Goal: Complete application form

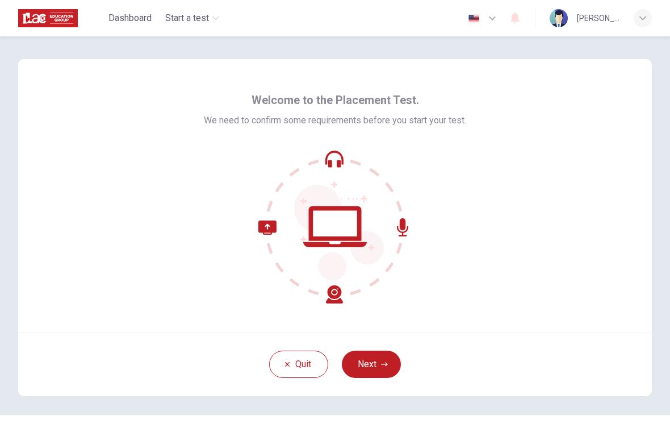
click at [378, 361] on button "Next" at bounding box center [371, 363] width 59 height 27
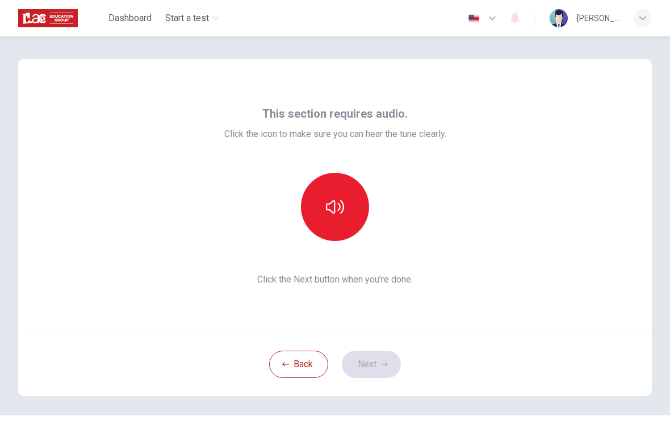
click at [338, 212] on icon "button" at bounding box center [335, 207] width 18 height 18
click at [350, 210] on button "button" at bounding box center [335, 207] width 68 height 68
click at [338, 219] on button "button" at bounding box center [335, 207] width 68 height 68
click at [341, 209] on icon "button" at bounding box center [335, 207] width 18 height 18
click at [342, 217] on button "button" at bounding box center [335, 207] width 68 height 68
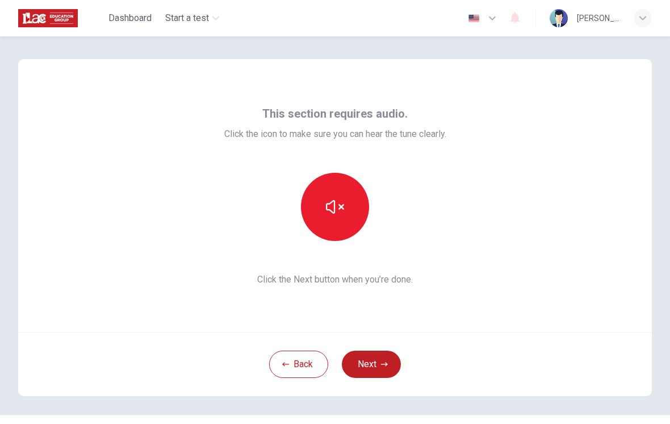
click at [346, 225] on button "button" at bounding box center [335, 207] width 68 height 68
click at [347, 221] on button "button" at bounding box center [335, 207] width 68 height 68
click at [345, 213] on button "button" at bounding box center [335, 207] width 68 height 68
click at [344, 217] on button "button" at bounding box center [335, 207] width 68 height 68
click at [343, 220] on button "button" at bounding box center [335, 207] width 68 height 68
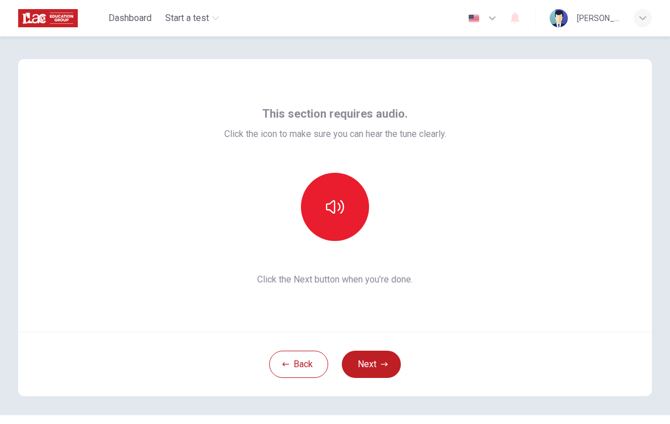
click at [342, 219] on button "button" at bounding box center [335, 207] width 68 height 68
click at [346, 214] on button "button" at bounding box center [335, 207] width 68 height 68
click at [344, 215] on button "button" at bounding box center [335, 207] width 68 height 68
click at [371, 375] on button "Next" at bounding box center [371, 363] width 59 height 27
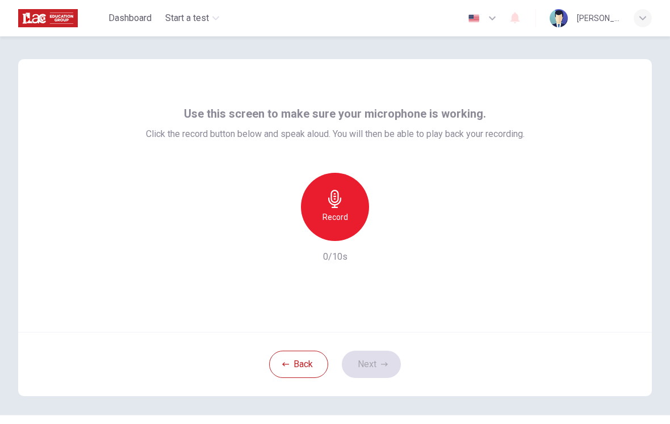
click at [343, 209] on div "Record" at bounding box center [335, 207] width 68 height 68
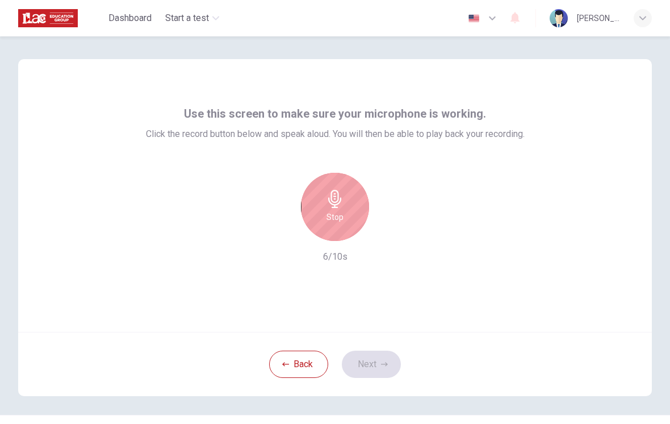
click at [342, 211] on h6 "Stop" at bounding box center [334, 217] width 17 height 14
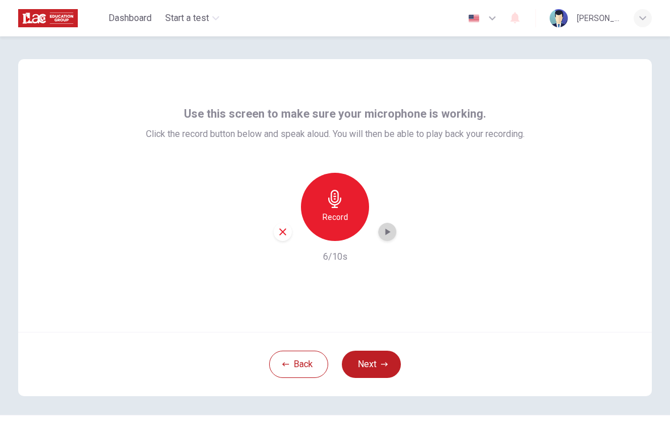
click at [388, 230] on icon "button" at bounding box center [387, 231] width 11 height 11
click at [282, 238] on div "button" at bounding box center [283, 232] width 18 height 18
click at [368, 363] on button "Next" at bounding box center [371, 363] width 59 height 27
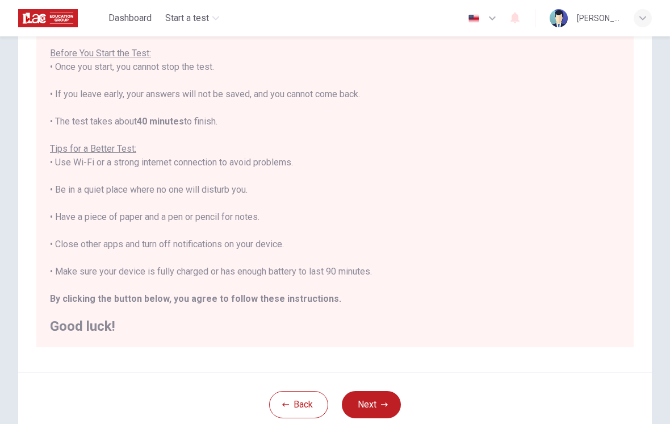
scroll to position [12, 0]
click at [383, 398] on button "Next" at bounding box center [371, 404] width 59 height 27
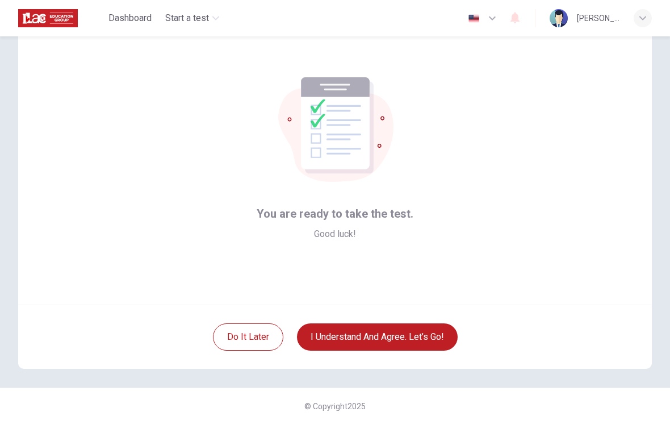
scroll to position [27, 0]
click at [393, 329] on button "I understand and agree. Let’s go!" at bounding box center [377, 336] width 161 height 27
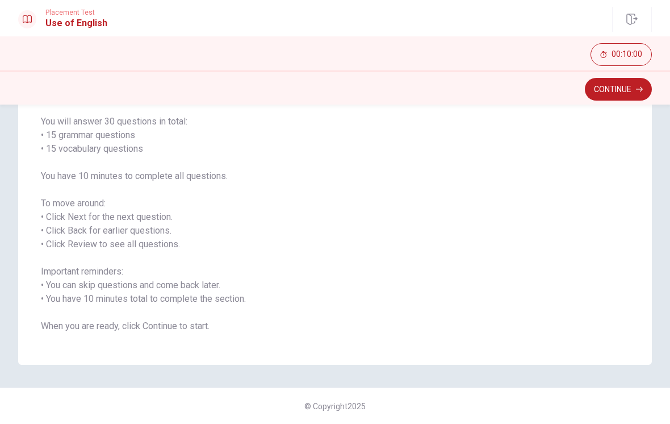
scroll to position [85, 0]
click at [629, 93] on button "Continue" at bounding box center [618, 89] width 67 height 23
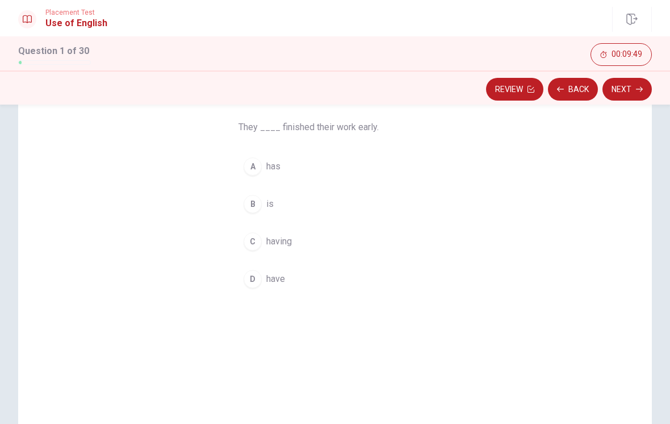
click at [258, 281] on div "D" at bounding box center [253, 279] width 18 height 18
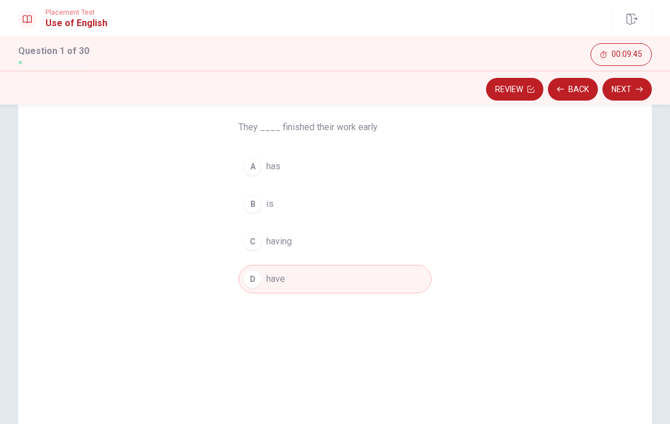
click at [631, 88] on button "Next" at bounding box center [626, 89] width 49 height 23
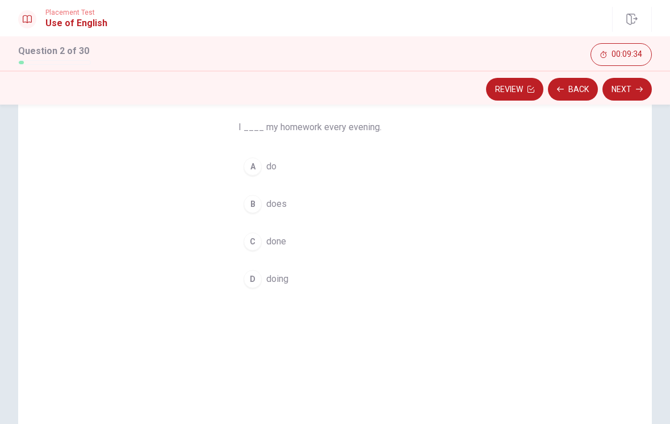
click at [252, 172] on div "A" at bounding box center [253, 166] width 18 height 18
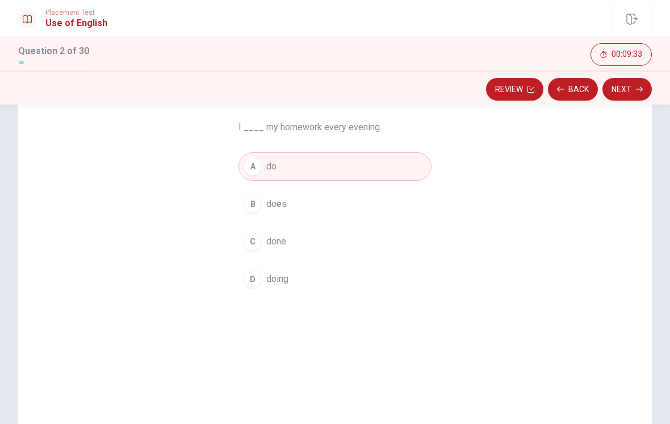
click at [627, 87] on button "Next" at bounding box center [626, 89] width 49 height 23
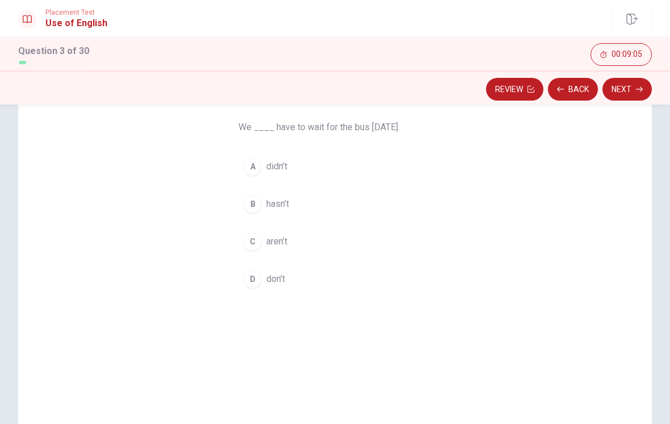
click at [630, 85] on button "Next" at bounding box center [626, 89] width 49 height 23
click at [261, 252] on button "C go" at bounding box center [334, 241] width 193 height 28
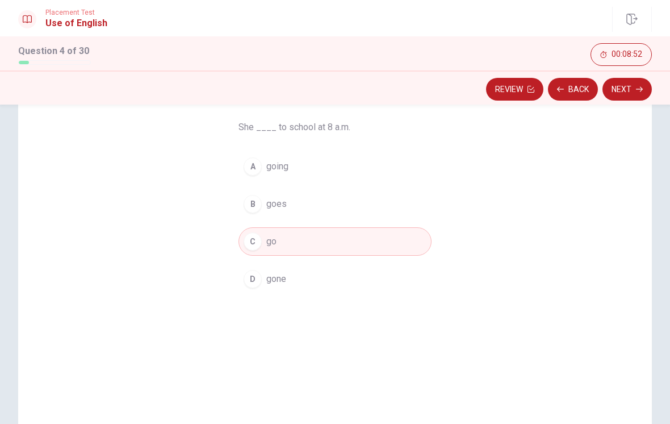
click at [626, 89] on button "Next" at bounding box center [626, 89] width 49 height 23
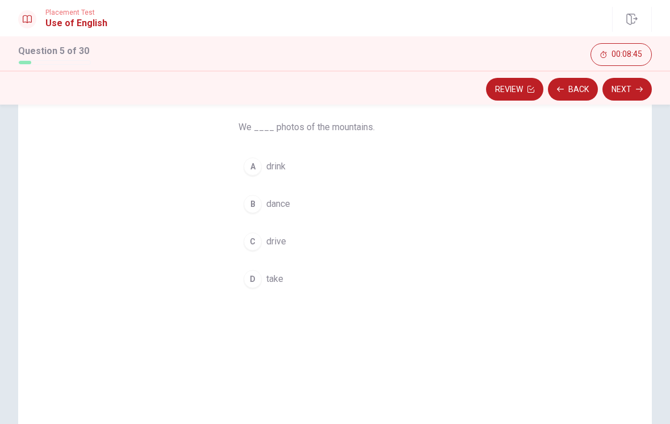
click at [252, 282] on div "D" at bounding box center [253, 279] width 18 height 18
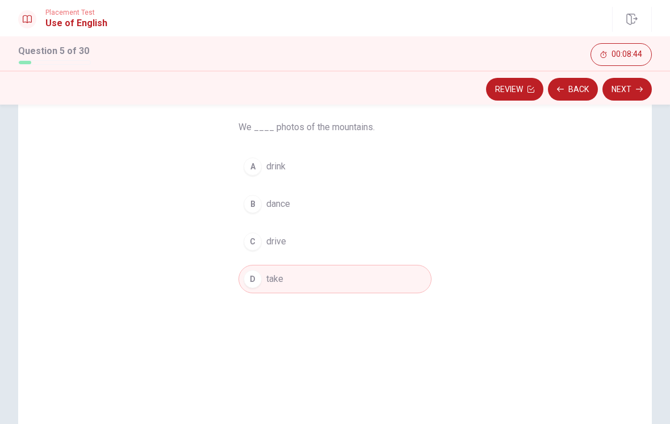
click at [625, 87] on button "Next" at bounding box center [626, 89] width 49 height 23
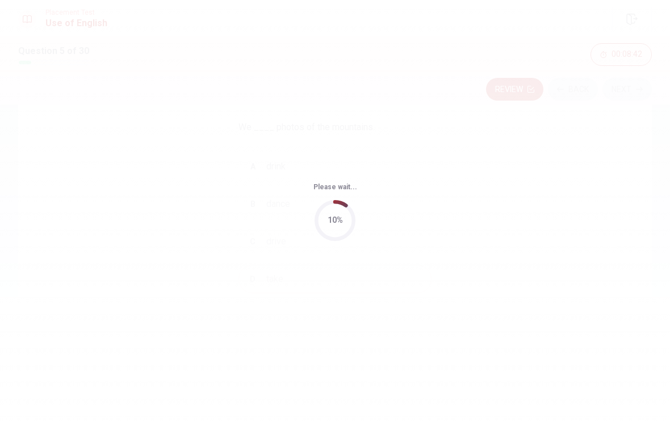
scroll to position [0, 0]
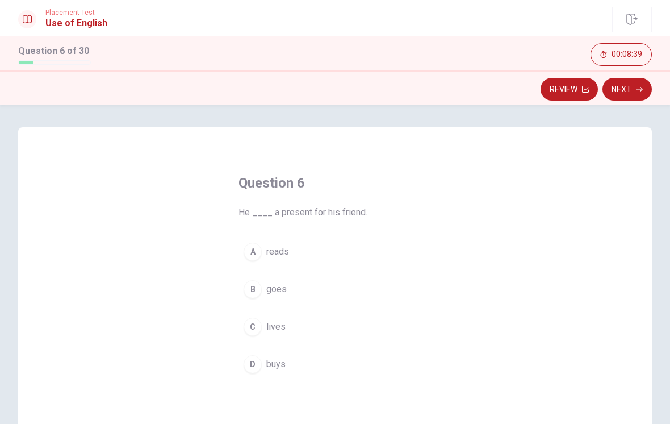
click at [556, 88] on button "Review" at bounding box center [569, 89] width 57 height 23
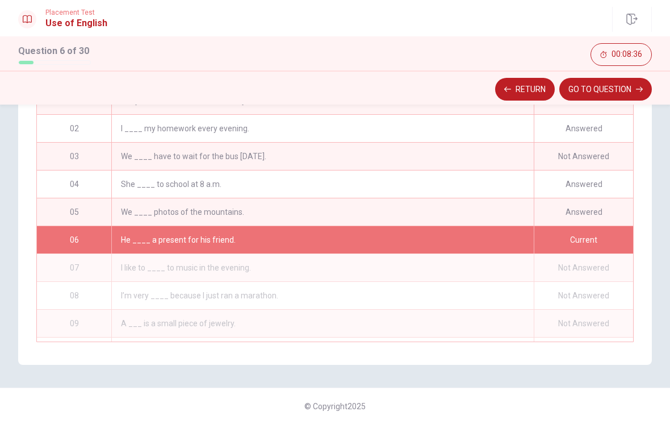
click at [548, 154] on div "Not Answered" at bounding box center [583, 156] width 99 height 27
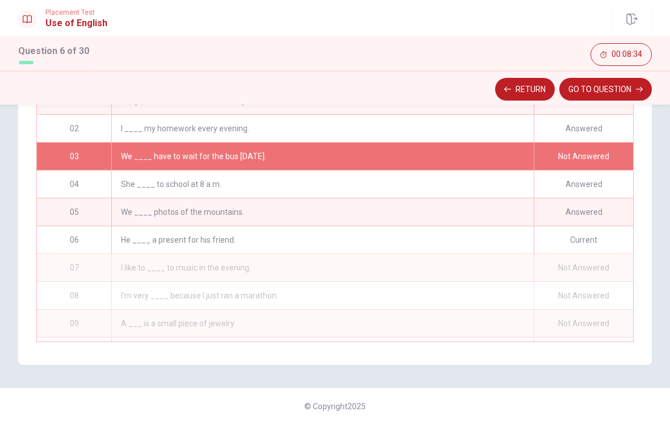
click at [530, 93] on button "Return" at bounding box center [525, 89] width 60 height 23
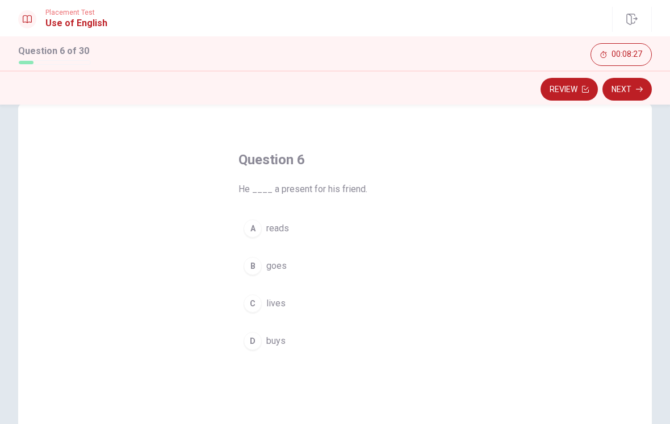
click at [564, 90] on button "Review" at bounding box center [569, 89] width 57 height 23
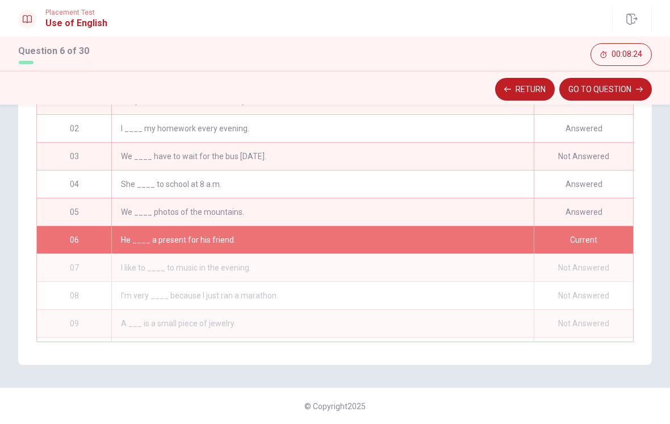
click at [472, 150] on div "We ____ have to wait for the bus [DATE]." at bounding box center [322, 156] width 422 height 27
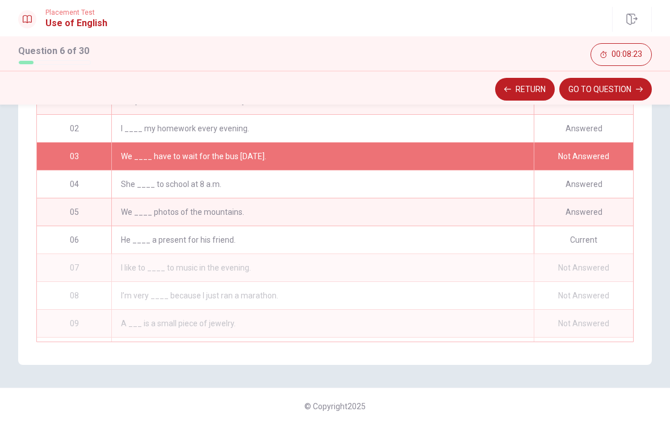
click at [500, 151] on div "We ____ have to wait for the bus [DATE]." at bounding box center [322, 156] width 422 height 27
click at [532, 91] on button "Return" at bounding box center [525, 89] width 60 height 23
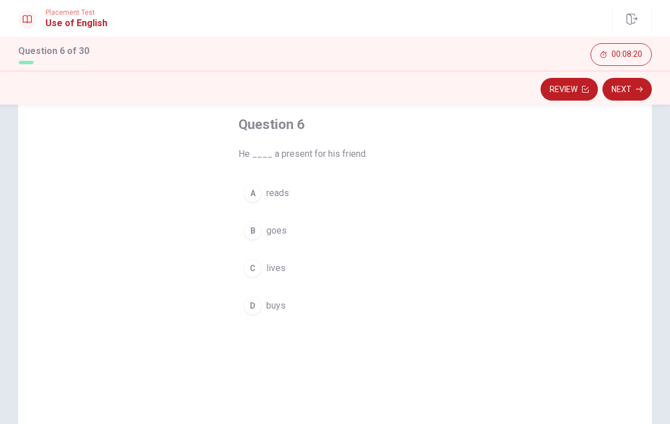
scroll to position [58, 0]
click at [259, 304] on div "D" at bounding box center [253, 306] width 18 height 18
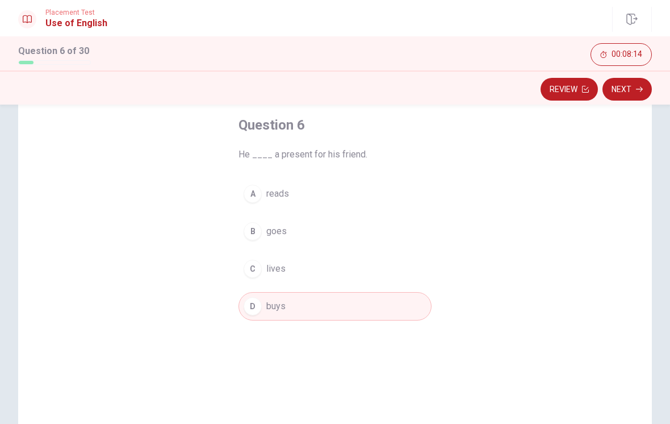
click at [630, 87] on button "Next" at bounding box center [626, 89] width 49 height 23
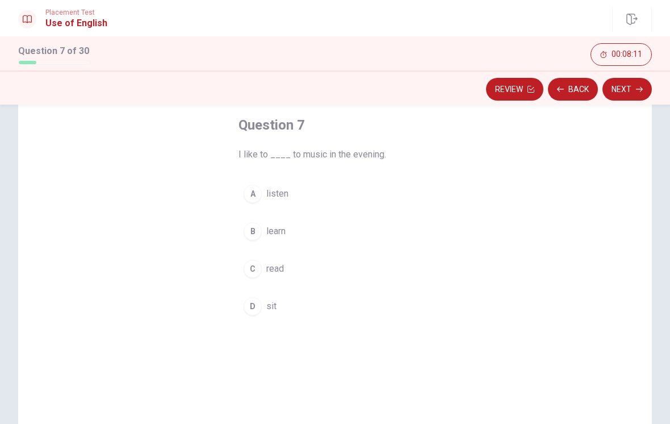
click at [261, 191] on div "A" at bounding box center [253, 194] width 18 height 18
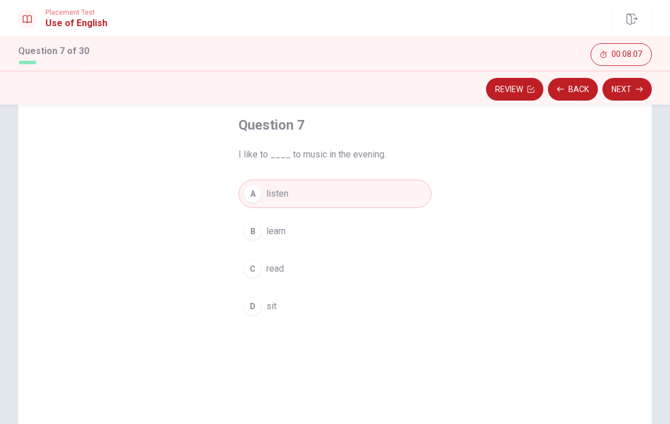
click at [626, 85] on button "Next" at bounding box center [626, 89] width 49 height 23
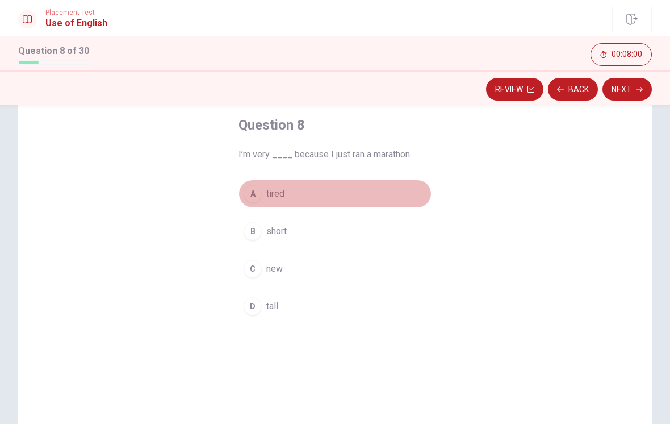
click at [255, 194] on div "A" at bounding box center [253, 194] width 18 height 18
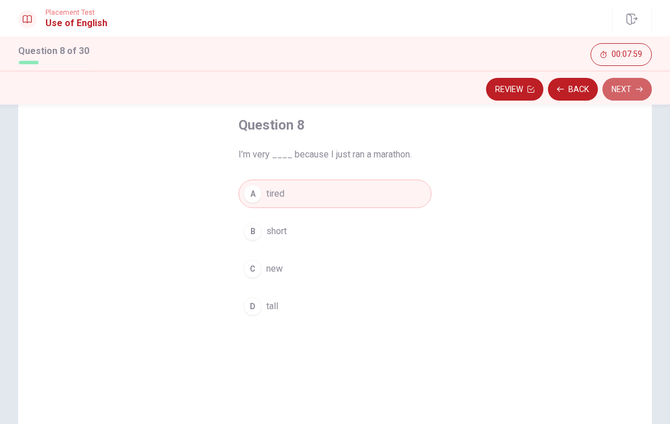
click at [630, 91] on button "Next" at bounding box center [626, 89] width 49 height 23
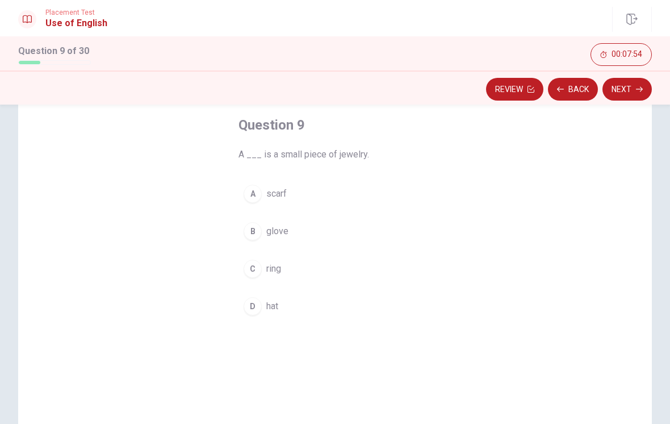
click at [246, 274] on div "C" at bounding box center [253, 268] width 18 height 18
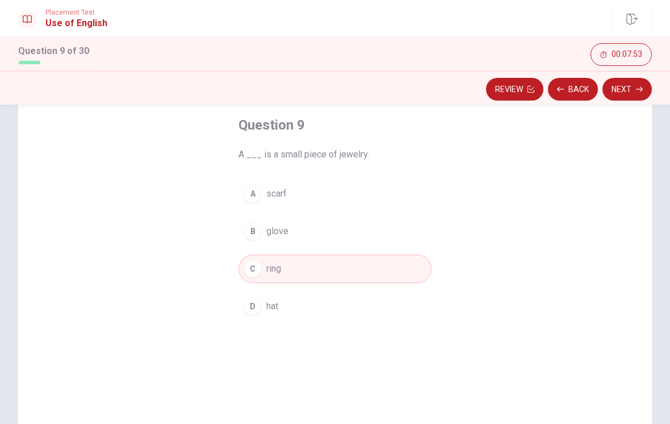
click at [626, 89] on button "Next" at bounding box center [626, 89] width 49 height 23
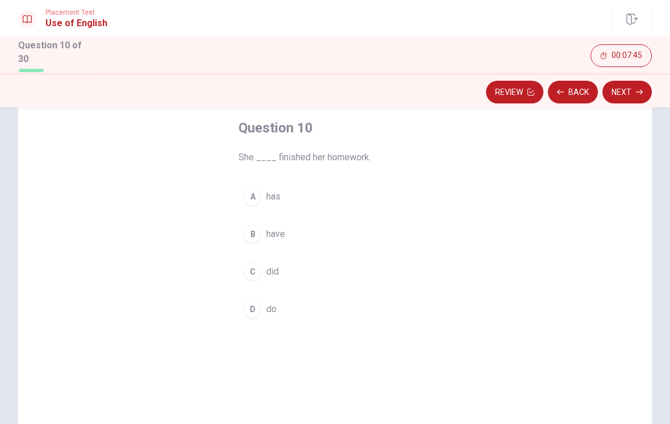
click at [259, 188] on div "A" at bounding box center [253, 196] width 18 height 18
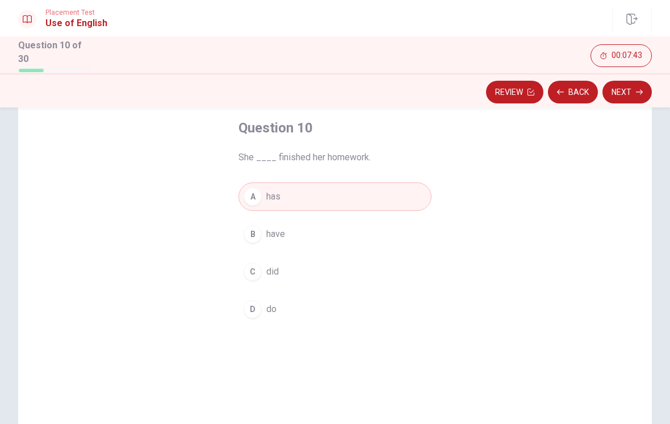
click at [632, 91] on button "Next" at bounding box center [626, 92] width 49 height 23
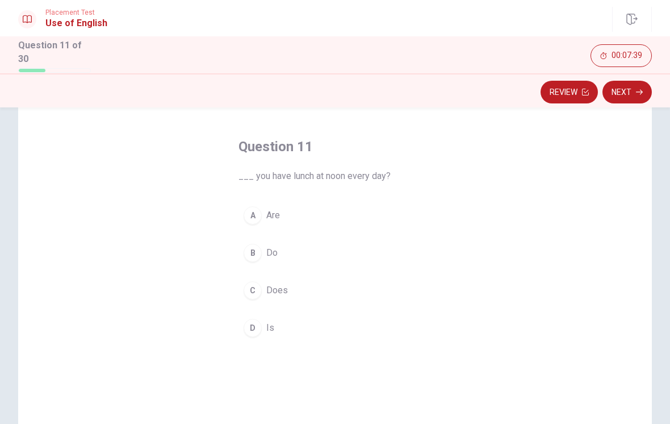
scroll to position [40, 0]
click at [254, 243] on div "B" at bounding box center [253, 252] width 18 height 18
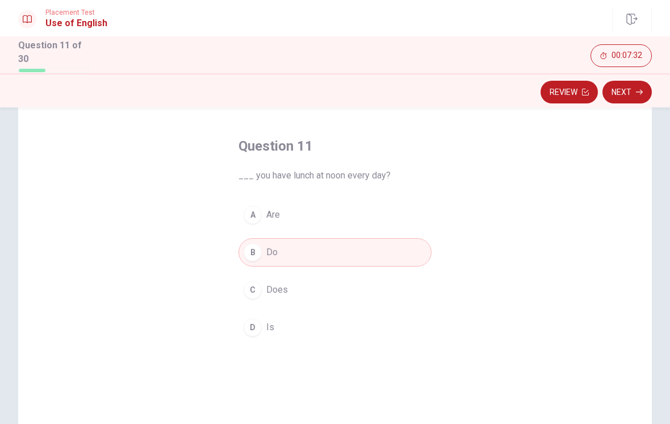
click at [627, 83] on button "Next" at bounding box center [626, 92] width 49 height 23
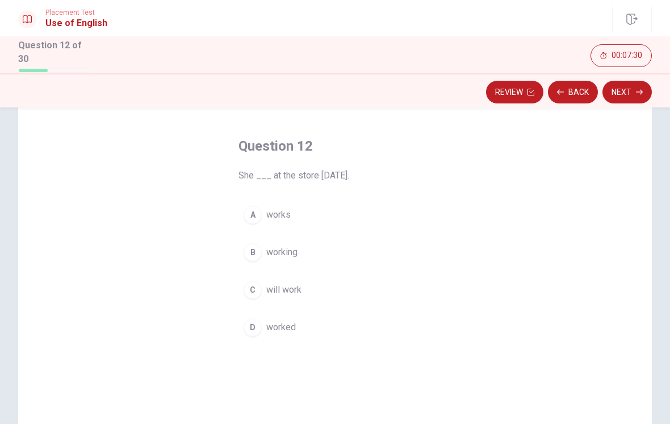
click at [571, 85] on button "Back" at bounding box center [573, 92] width 50 height 23
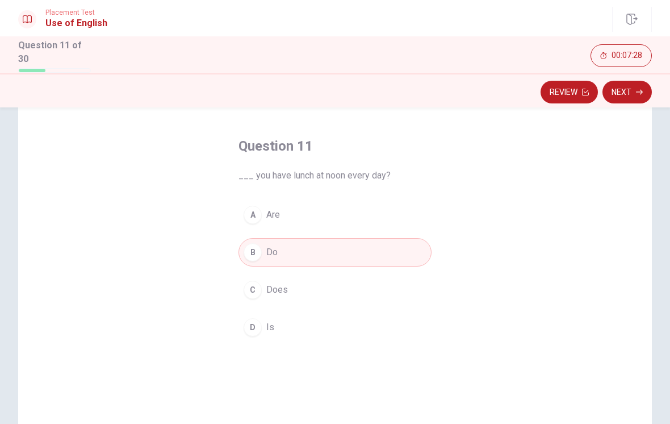
click at [631, 91] on button "Next" at bounding box center [626, 92] width 49 height 23
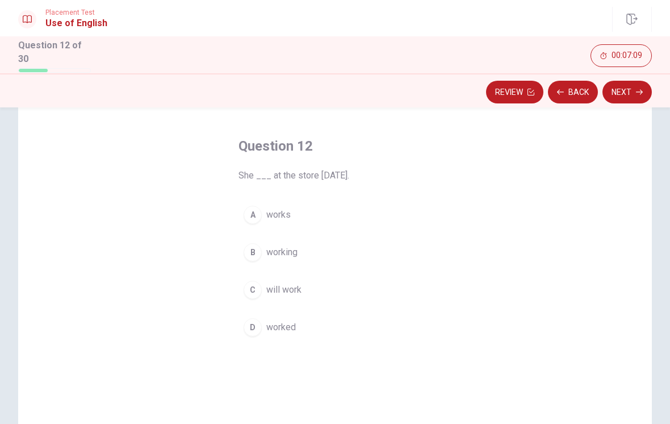
click at [286, 326] on span "worked" at bounding box center [281, 327] width 30 height 14
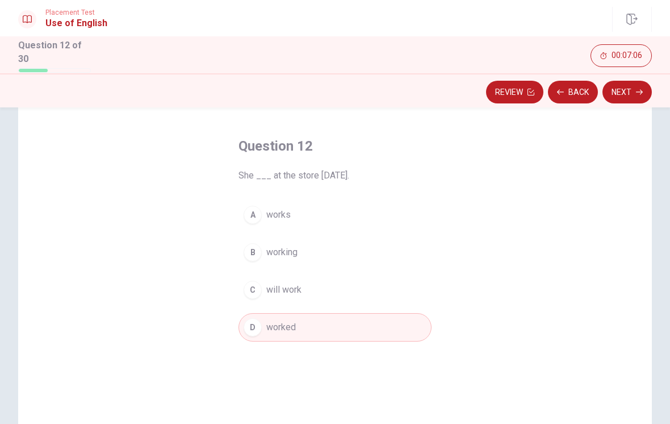
click at [629, 87] on button "Next" at bounding box center [626, 92] width 49 height 23
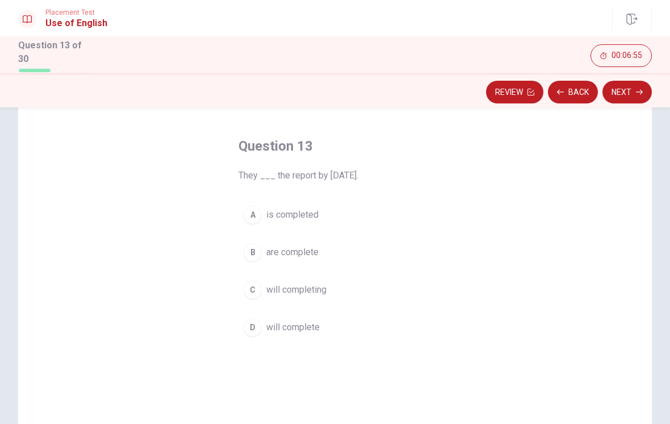
click at [261, 285] on div "C" at bounding box center [253, 289] width 18 height 18
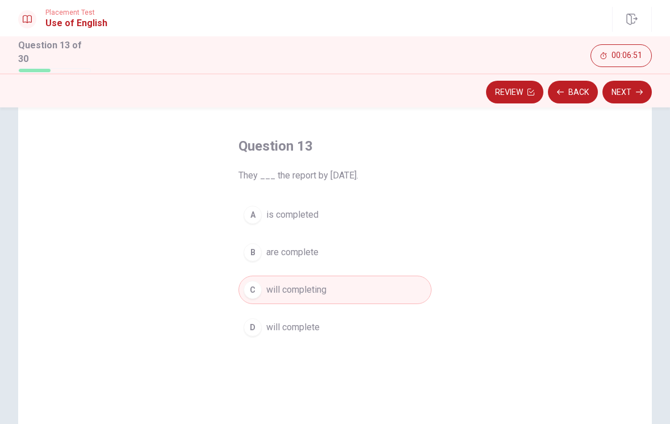
click at [252, 328] on div "D" at bounding box center [253, 327] width 18 height 18
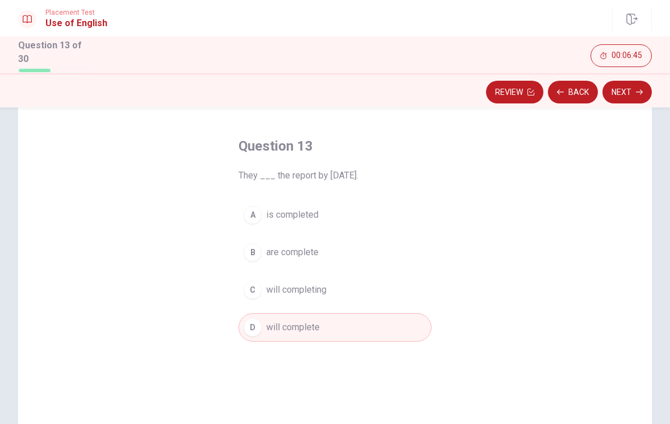
click at [258, 288] on div "C" at bounding box center [253, 289] width 18 height 18
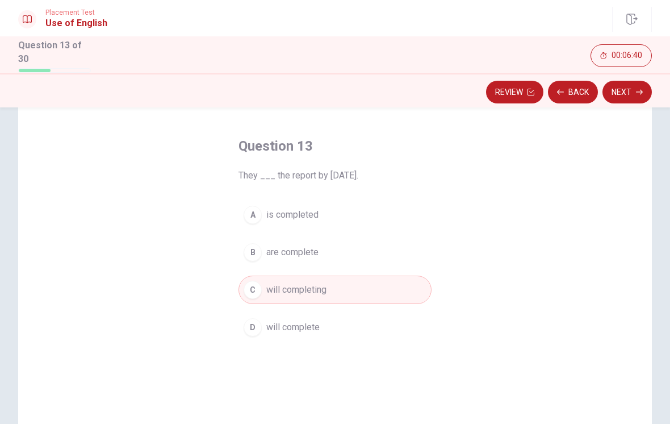
click at [261, 337] on button "D will complete" at bounding box center [334, 327] width 193 height 28
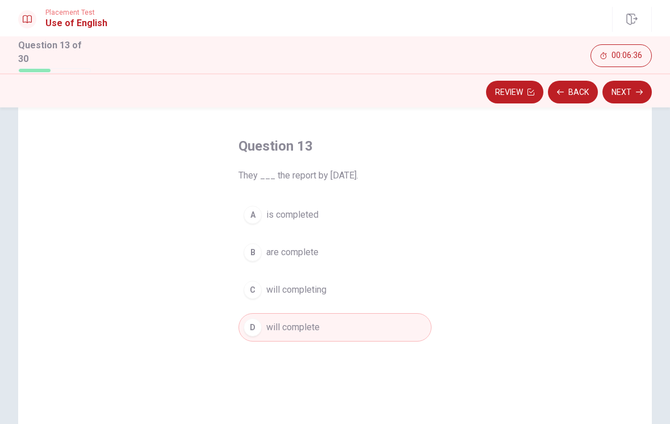
click at [635, 97] on button "Next" at bounding box center [626, 92] width 49 height 23
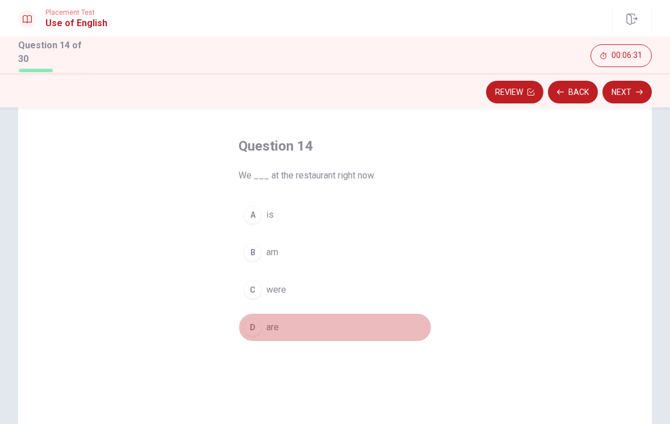
click at [256, 330] on div "D" at bounding box center [253, 327] width 18 height 18
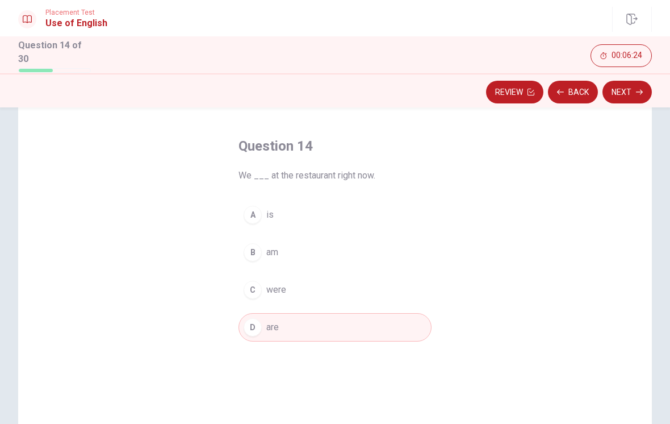
click at [636, 91] on icon "button" at bounding box center [639, 92] width 7 height 7
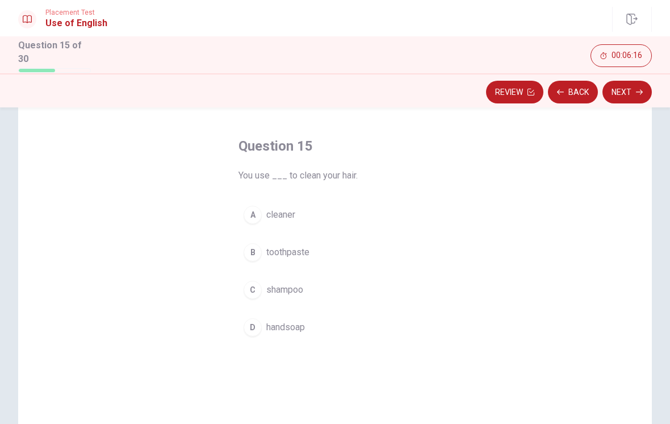
click at [260, 288] on div "C" at bounding box center [253, 289] width 18 height 18
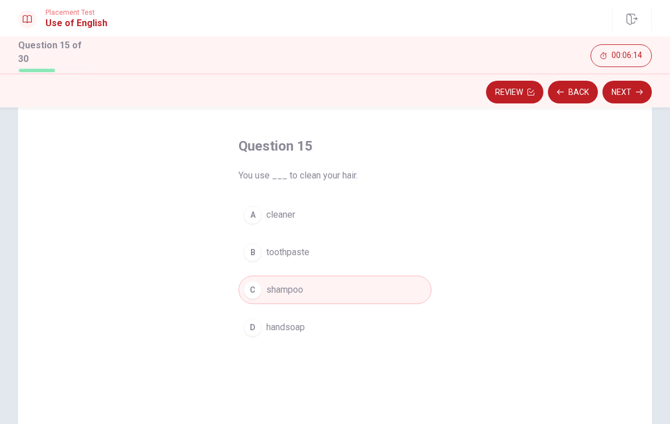
click at [629, 91] on button "Next" at bounding box center [626, 92] width 49 height 23
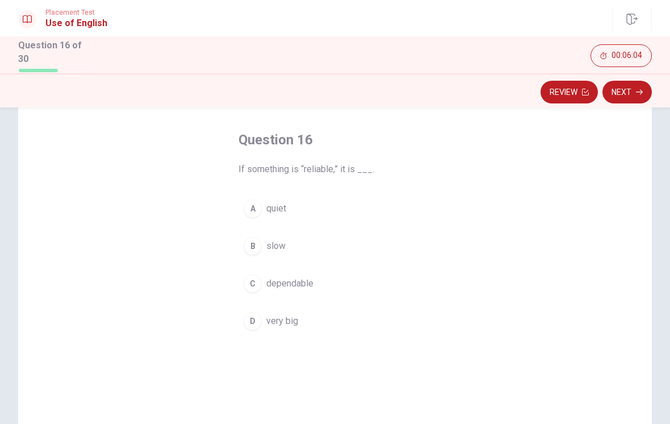
scroll to position [49, 0]
click at [639, 85] on button "Next" at bounding box center [626, 92] width 49 height 23
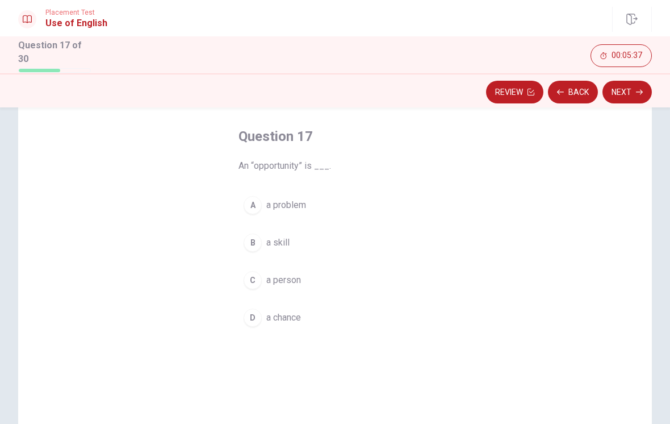
click at [262, 312] on button "D a chance" at bounding box center [334, 317] width 193 height 28
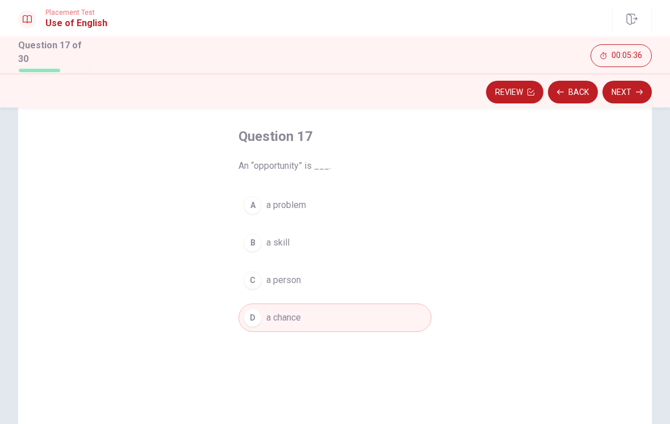
click at [643, 91] on button "Next" at bounding box center [626, 92] width 49 height 23
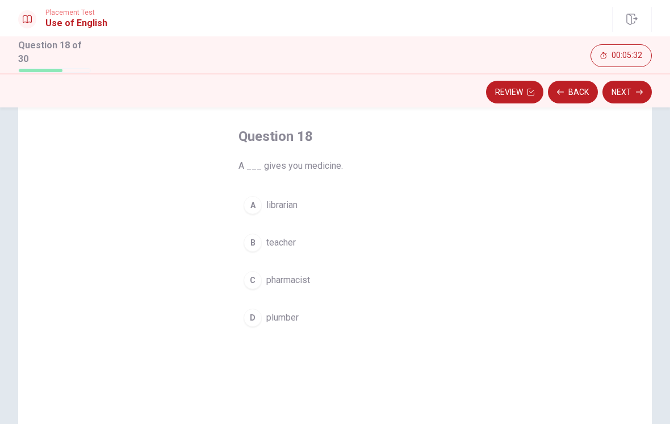
click at [261, 276] on div "C" at bounding box center [253, 280] width 18 height 18
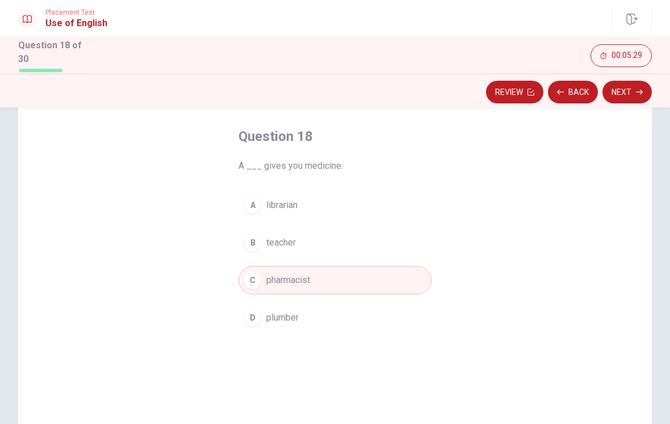
click at [629, 87] on button "Next" at bounding box center [626, 92] width 49 height 23
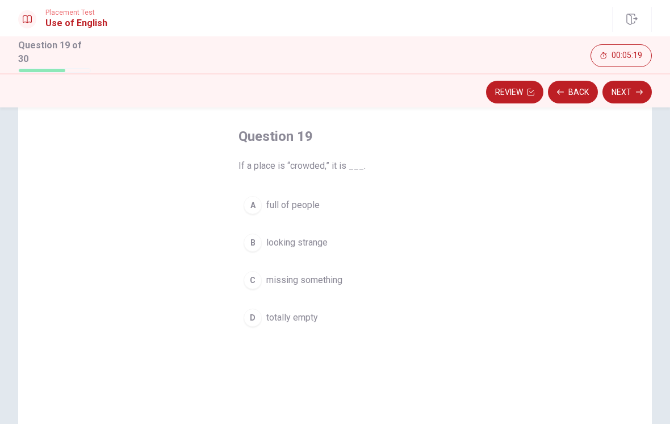
click at [261, 320] on button "D totally empty" at bounding box center [334, 317] width 193 height 28
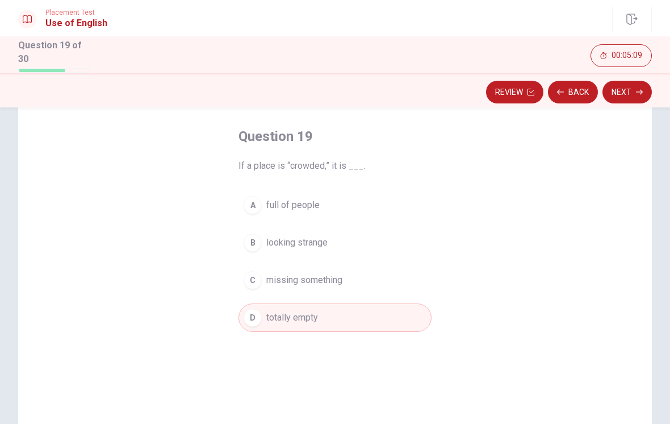
click at [640, 90] on icon "button" at bounding box center [639, 92] width 7 height 7
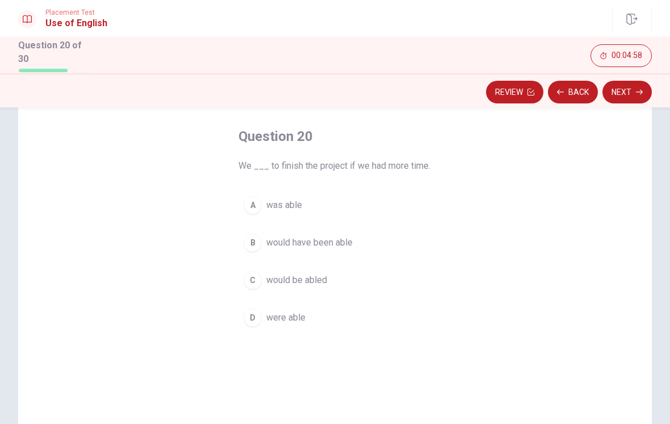
click at [257, 246] on div "B" at bounding box center [253, 242] width 18 height 18
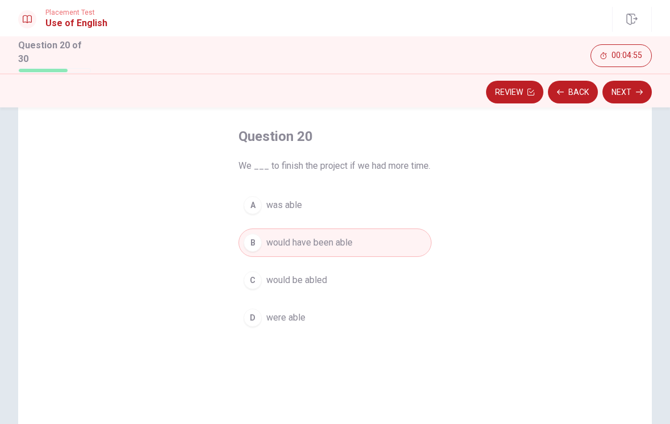
click at [629, 91] on button "Next" at bounding box center [626, 92] width 49 height 23
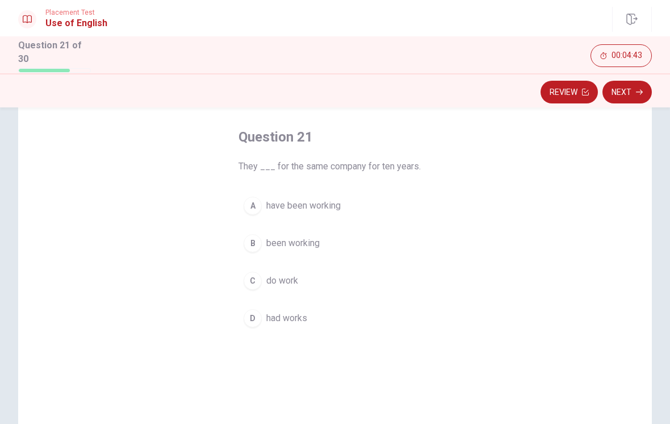
scroll to position [50, 0]
click at [258, 196] on div "A" at bounding box center [253, 204] width 18 height 18
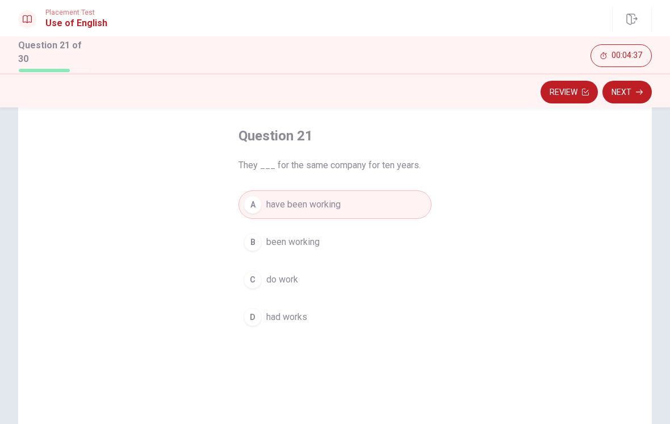
click at [622, 89] on button "Next" at bounding box center [626, 92] width 49 height 23
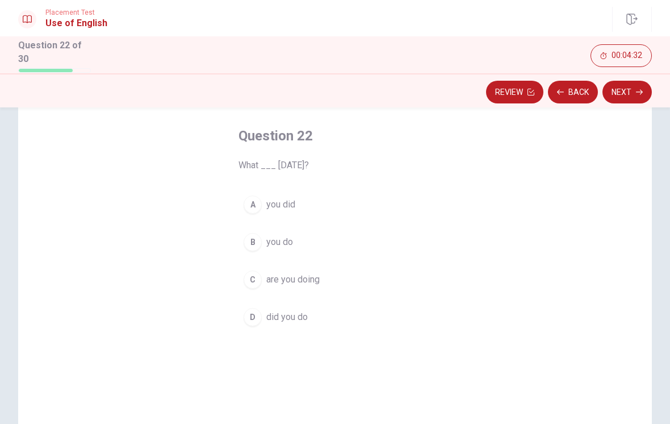
click at [253, 316] on div "D" at bounding box center [253, 317] width 18 height 18
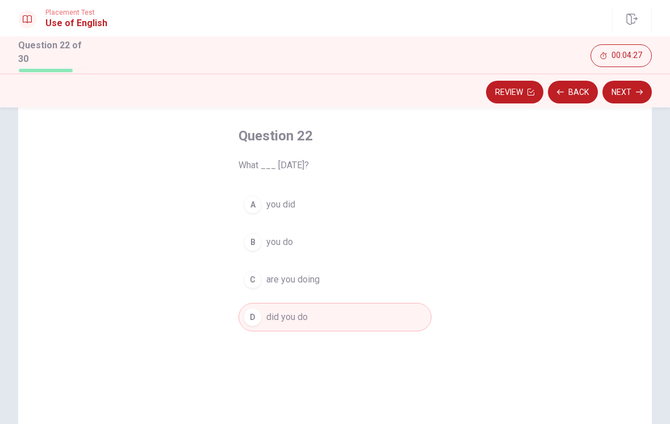
click at [631, 93] on button "Next" at bounding box center [626, 92] width 49 height 23
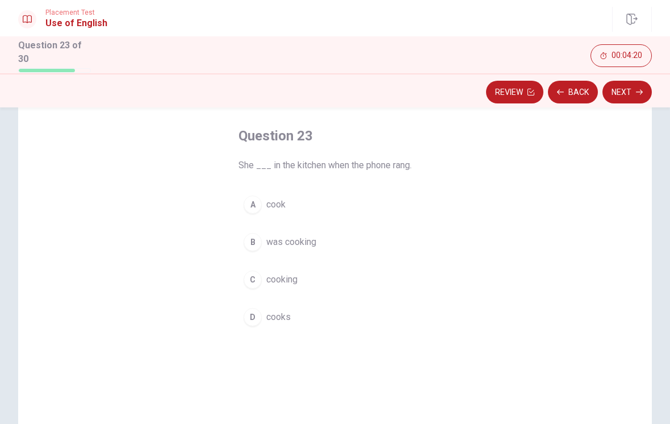
click at [258, 236] on div "B" at bounding box center [253, 242] width 18 height 18
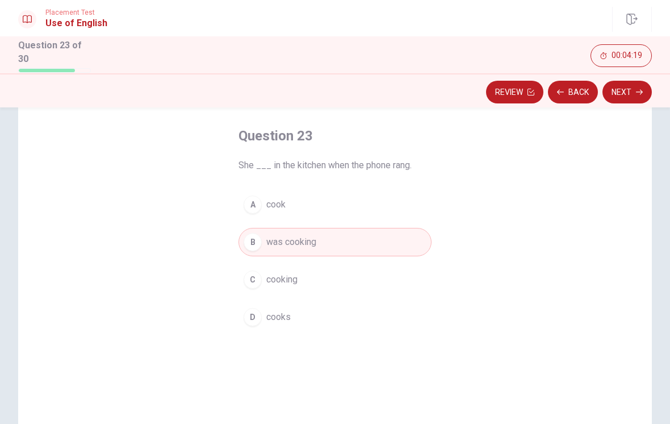
click at [627, 91] on button "Next" at bounding box center [626, 92] width 49 height 23
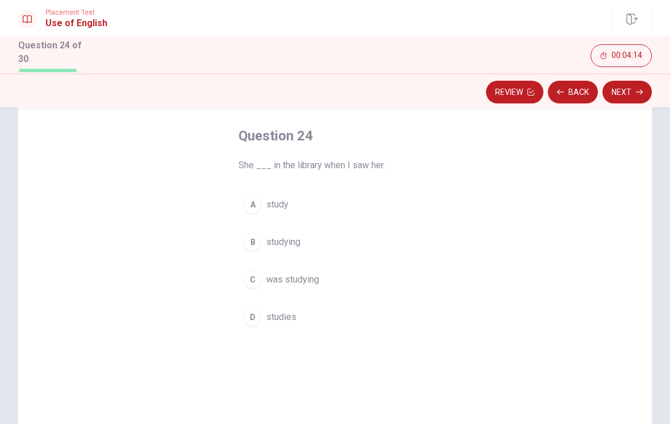
click at [258, 268] on button "C was studying" at bounding box center [334, 279] width 193 height 28
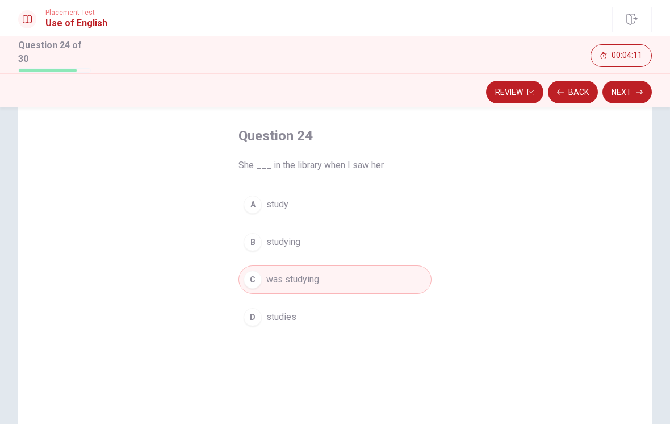
click at [630, 94] on button "Next" at bounding box center [626, 92] width 49 height 23
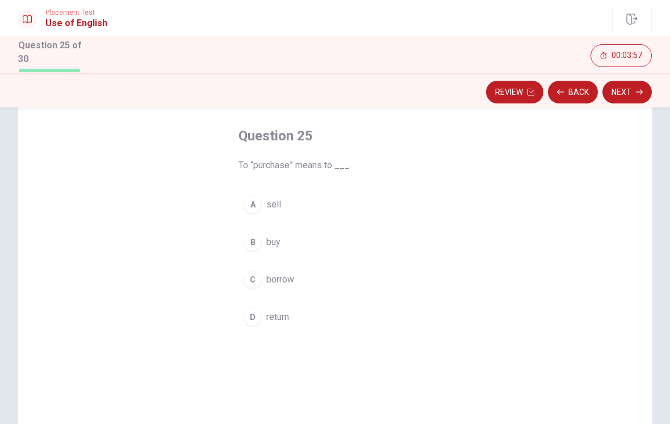
click at [254, 311] on div "D" at bounding box center [253, 317] width 18 height 18
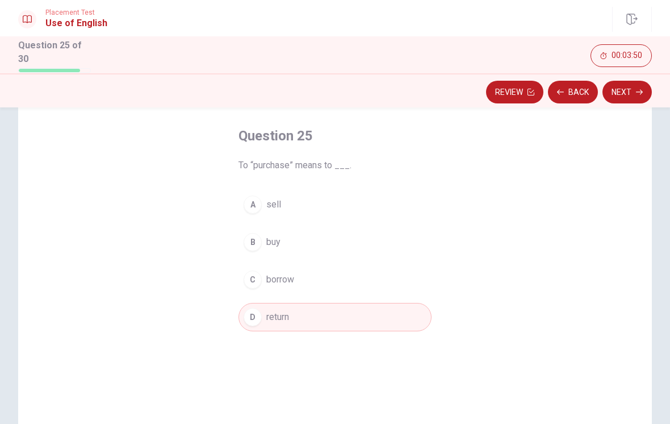
click at [258, 233] on div "B" at bounding box center [253, 242] width 18 height 18
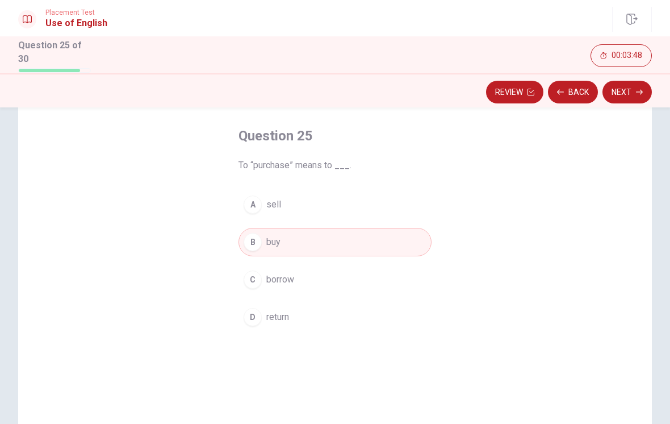
click at [632, 89] on button "Next" at bounding box center [626, 92] width 49 height 23
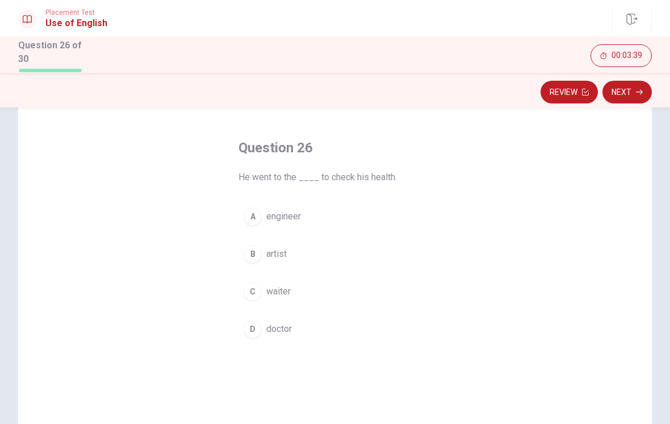
scroll to position [38, 0]
click at [248, 330] on div "D" at bounding box center [253, 329] width 18 height 18
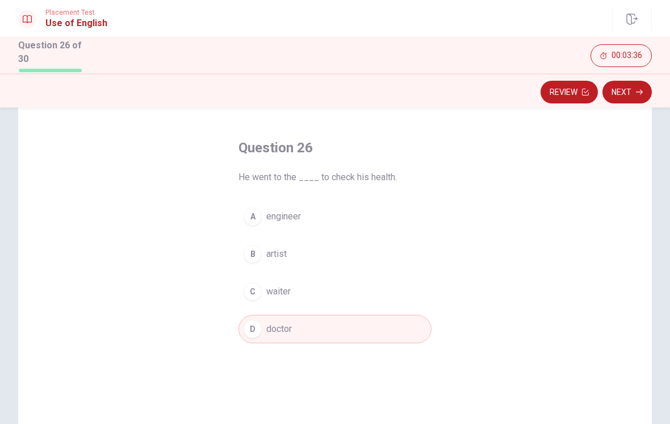
click at [625, 91] on button "Next" at bounding box center [626, 92] width 49 height 23
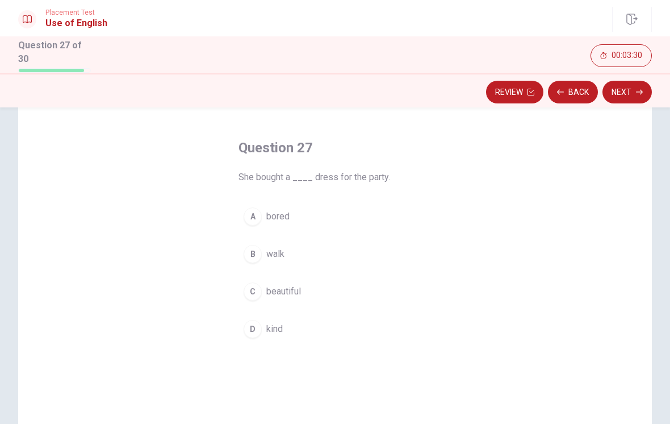
click at [258, 278] on button "C beautiful" at bounding box center [334, 291] width 193 height 28
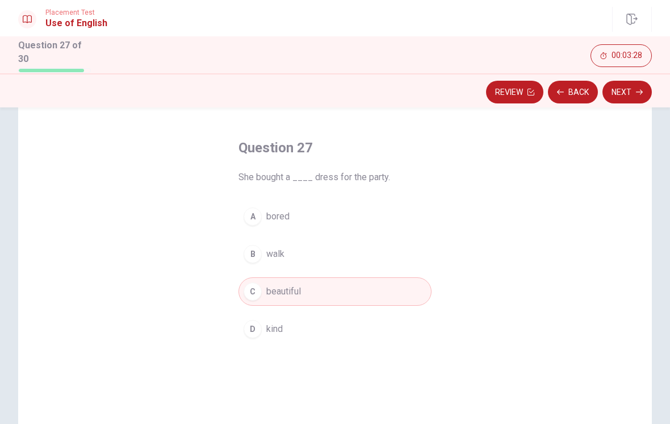
click at [628, 85] on button "Next" at bounding box center [626, 92] width 49 height 23
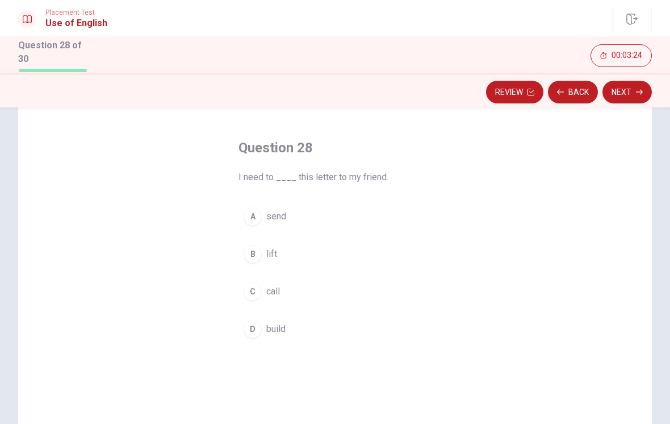
click at [255, 203] on button "A send" at bounding box center [334, 216] width 193 height 28
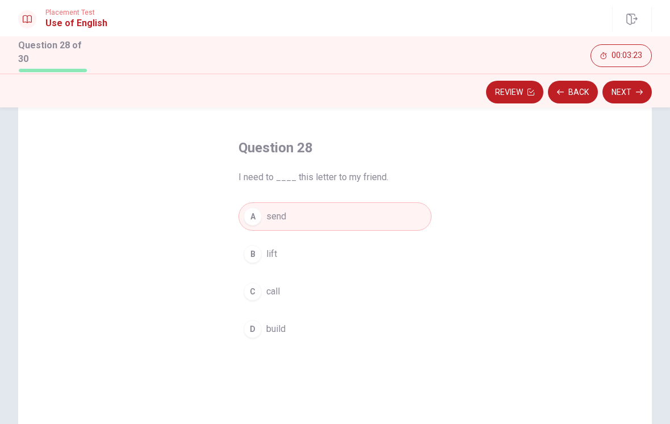
click at [630, 91] on button "Next" at bounding box center [626, 92] width 49 height 23
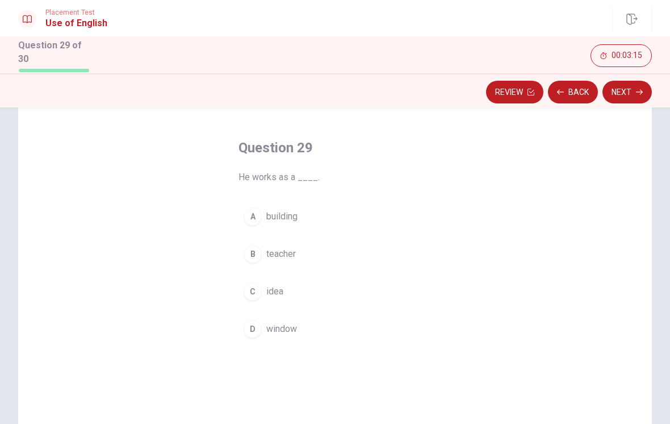
click at [256, 250] on div "B" at bounding box center [253, 254] width 18 height 18
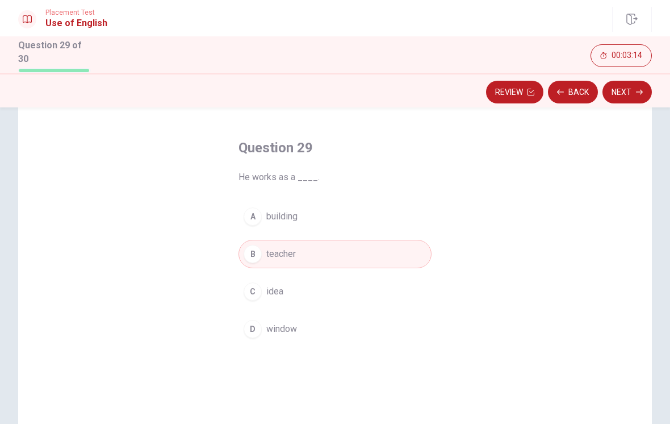
click at [629, 90] on button "Next" at bounding box center [626, 92] width 49 height 23
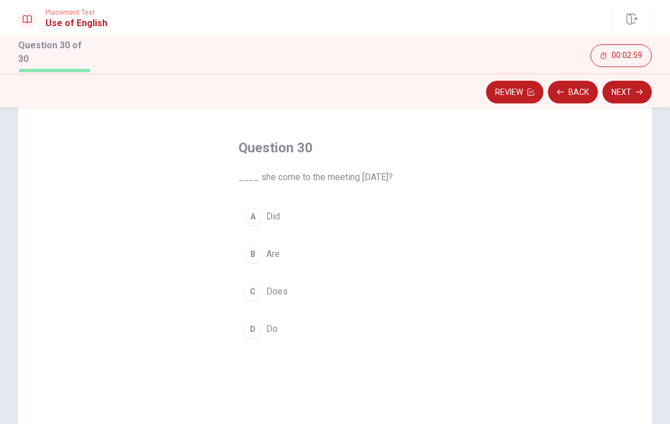
click at [254, 215] on div "A" at bounding box center [253, 216] width 18 height 18
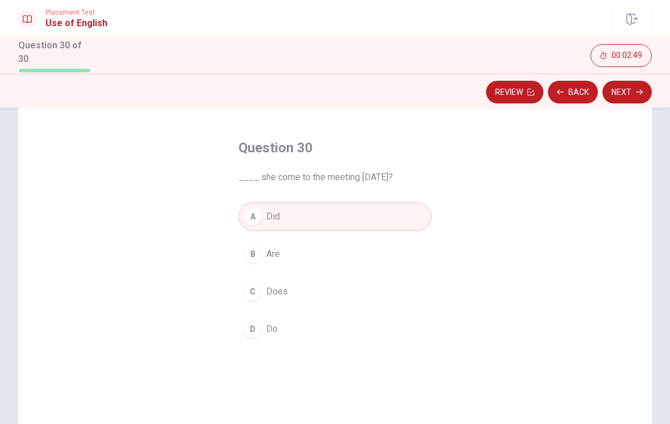
click at [630, 89] on button "Next" at bounding box center [626, 92] width 49 height 23
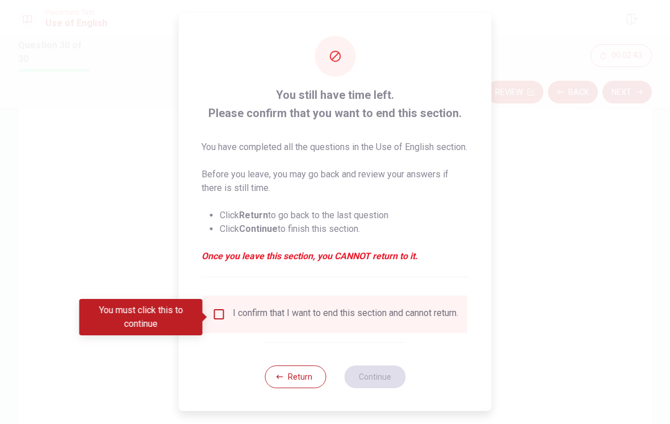
click at [304, 385] on button "Return" at bounding box center [295, 376] width 61 height 23
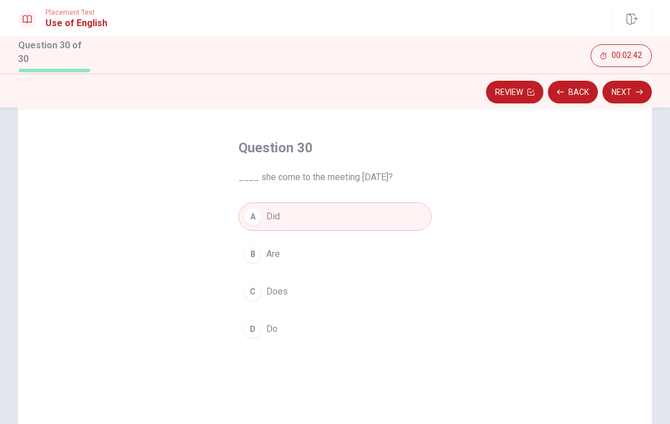
click at [523, 89] on button "Review" at bounding box center [514, 92] width 57 height 23
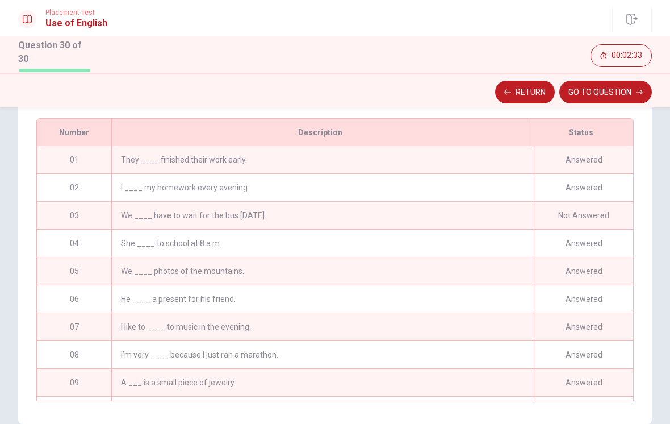
scroll to position [162, 0]
click at [579, 156] on div "Answered" at bounding box center [583, 159] width 99 height 27
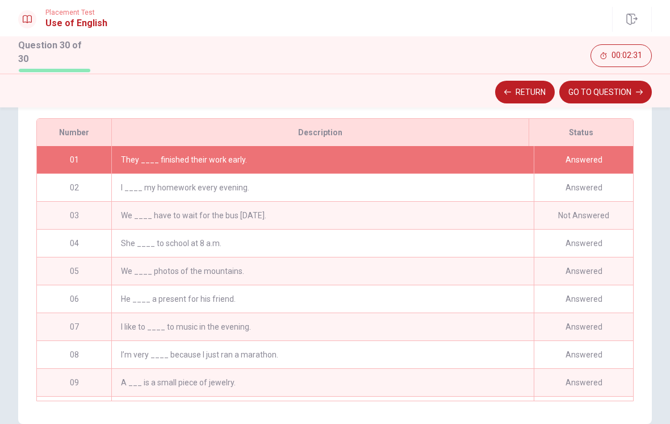
click at [585, 155] on div "Answered" at bounding box center [583, 159] width 99 height 27
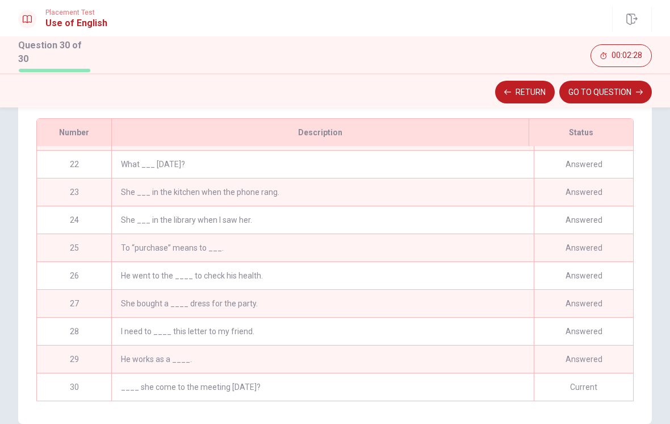
scroll to position [580, 0]
click at [362, 378] on div "____ she come to the meeting [DATE]?" at bounding box center [322, 386] width 422 height 27
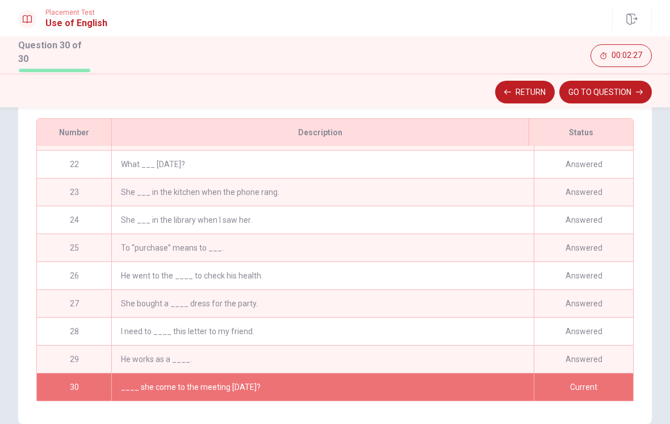
click at [526, 94] on button "Return" at bounding box center [525, 92] width 60 height 23
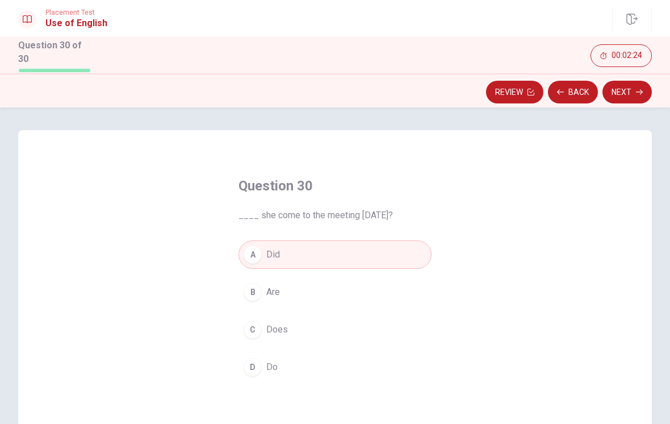
scroll to position [0, 0]
click at [579, 85] on button "Back" at bounding box center [573, 92] width 50 height 23
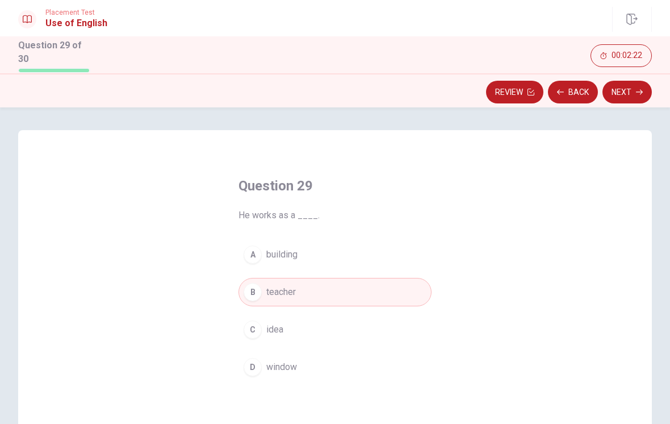
click at [574, 93] on button "Back" at bounding box center [573, 92] width 50 height 23
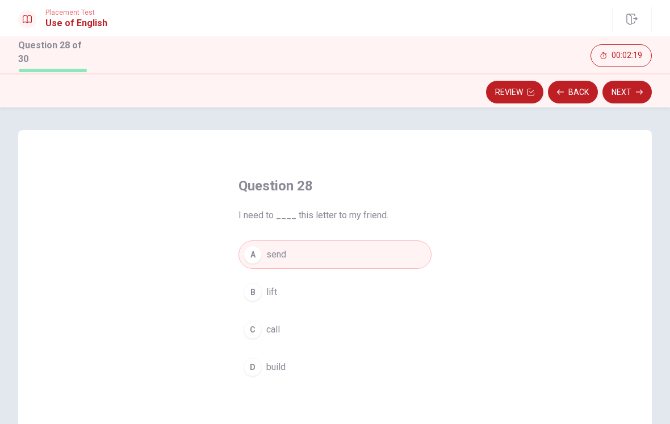
click at [572, 89] on button "Back" at bounding box center [573, 92] width 50 height 23
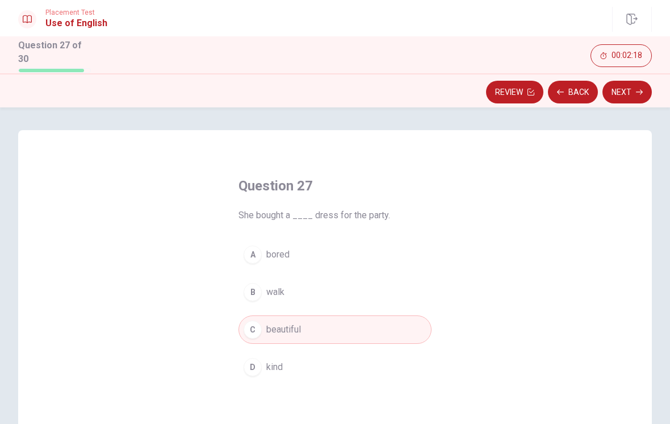
click at [569, 85] on button "Back" at bounding box center [573, 92] width 50 height 23
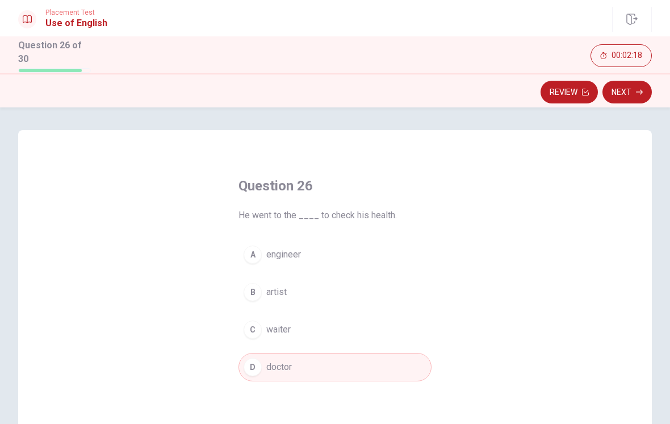
click at [566, 90] on button "Review" at bounding box center [569, 92] width 57 height 23
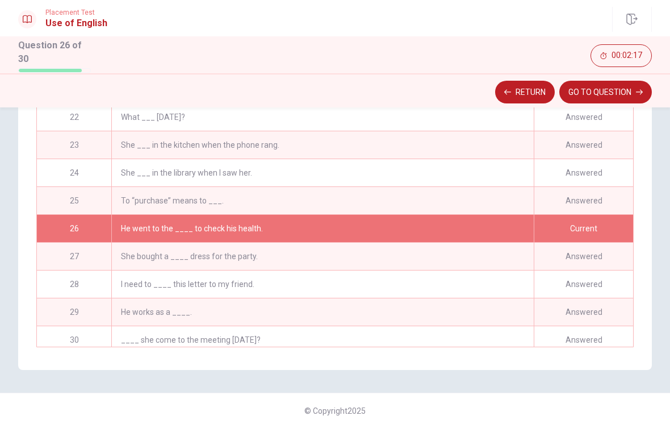
scroll to position [218, 0]
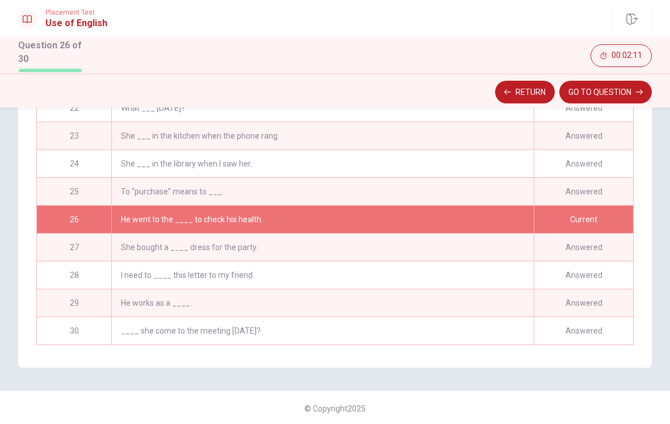
click at [533, 91] on button "Return" at bounding box center [525, 92] width 60 height 23
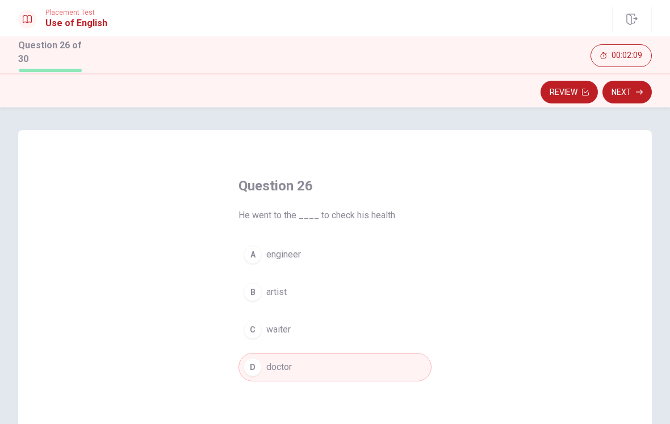
scroll to position [0, 0]
click at [625, 98] on button "Next" at bounding box center [626, 92] width 49 height 23
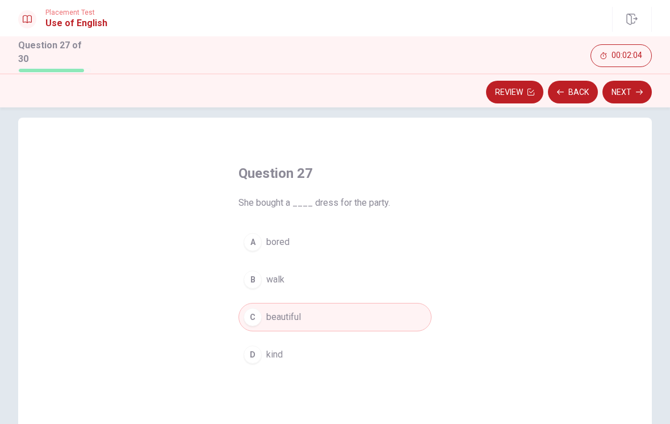
scroll to position [18, 0]
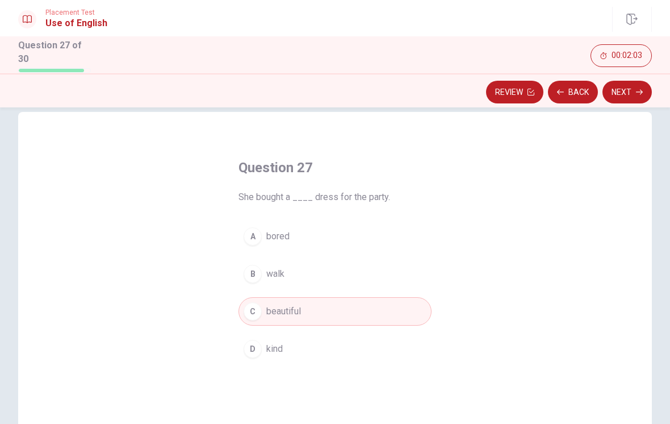
click at [629, 92] on button "Next" at bounding box center [626, 92] width 49 height 23
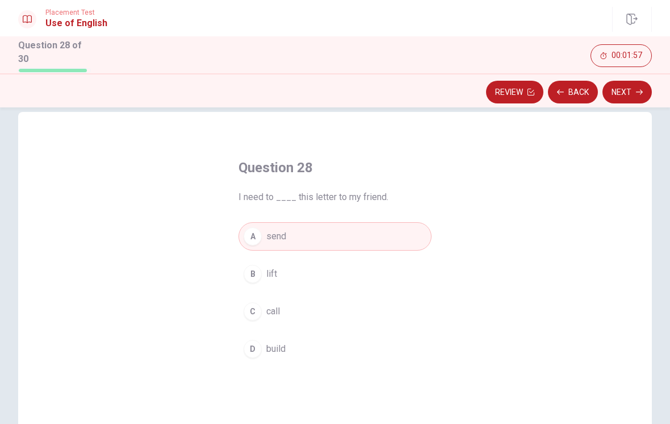
click at [630, 93] on button "Next" at bounding box center [626, 92] width 49 height 23
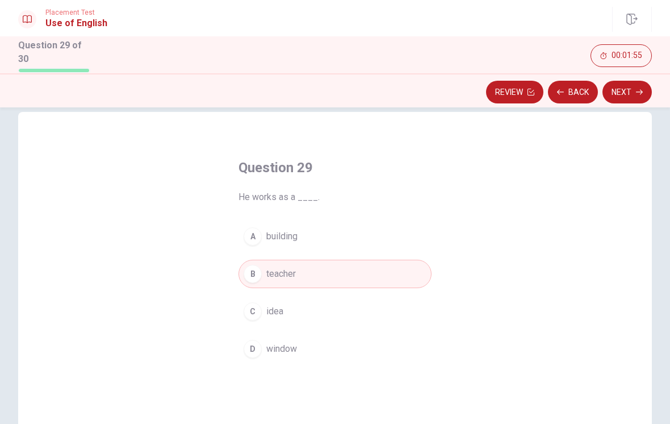
click at [630, 90] on button "Next" at bounding box center [626, 92] width 49 height 23
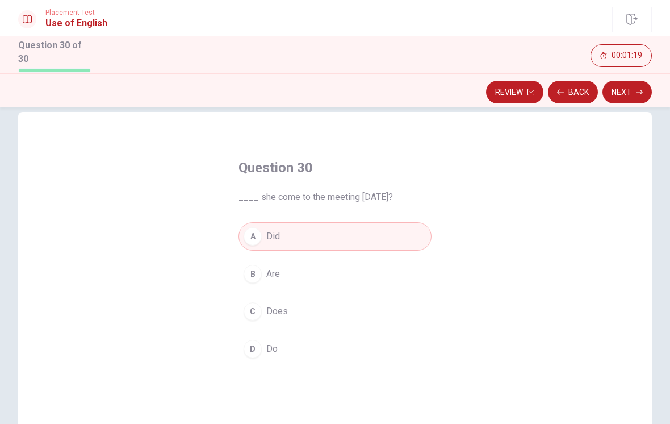
click at [625, 97] on button "Next" at bounding box center [626, 92] width 49 height 23
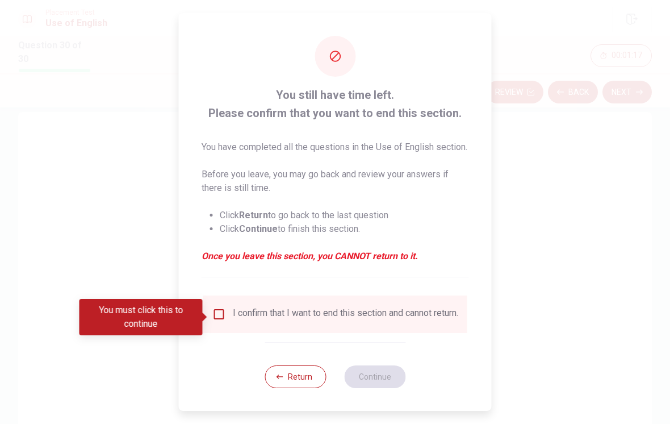
click at [223, 313] on input "You must click this to continue" at bounding box center [219, 314] width 14 height 14
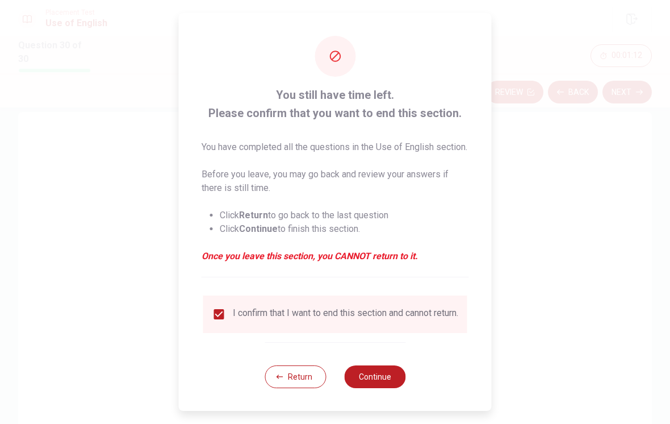
click at [379, 385] on button "Continue" at bounding box center [374, 376] width 61 height 23
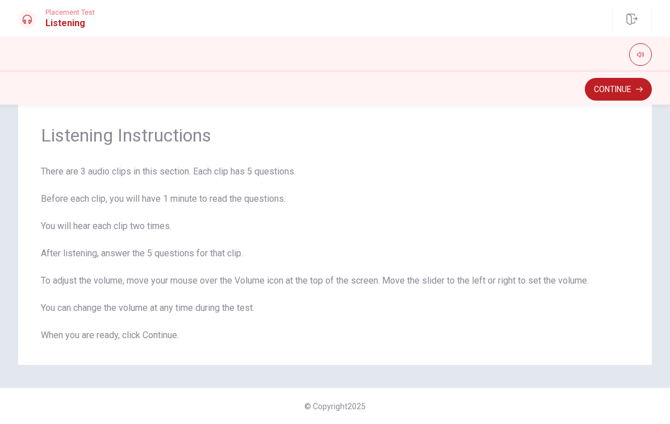
scroll to position [26, 0]
click at [648, 56] on button "button" at bounding box center [640, 54] width 23 height 23
click at [644, 49] on button "button" at bounding box center [640, 54] width 23 height 23
click at [629, 93] on button "Continue" at bounding box center [618, 89] width 67 height 23
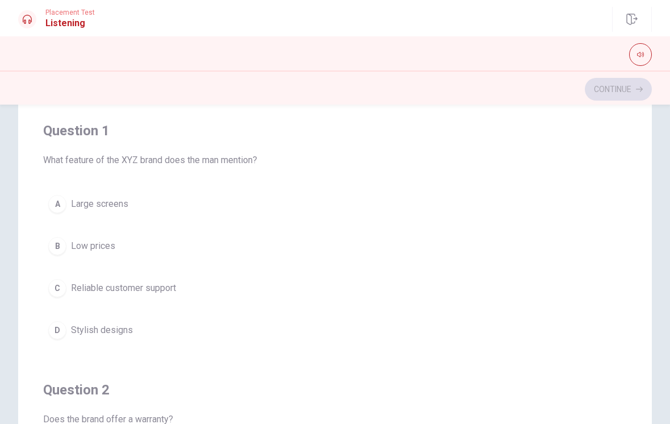
scroll to position [81, 0]
click at [53, 286] on div "C" at bounding box center [57, 287] width 18 height 18
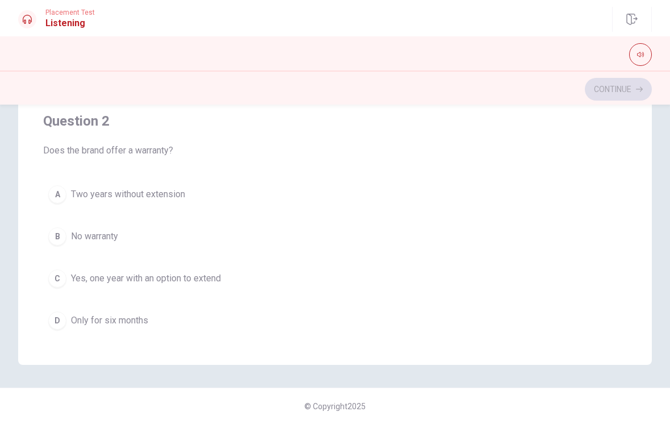
scroll to position [137, 0]
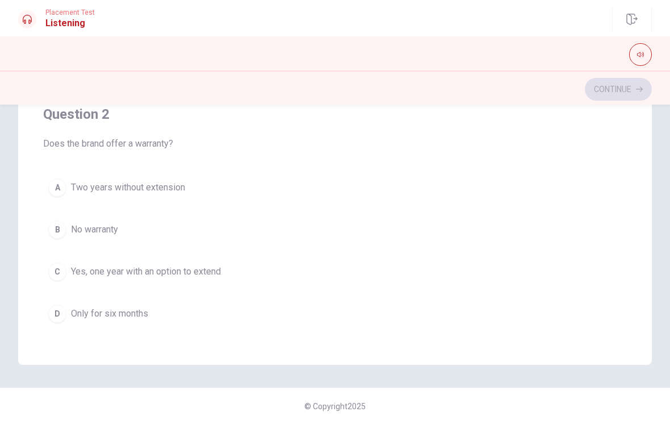
click at [198, 274] on span "Yes, one year with an option to extend" at bounding box center [146, 272] width 150 height 14
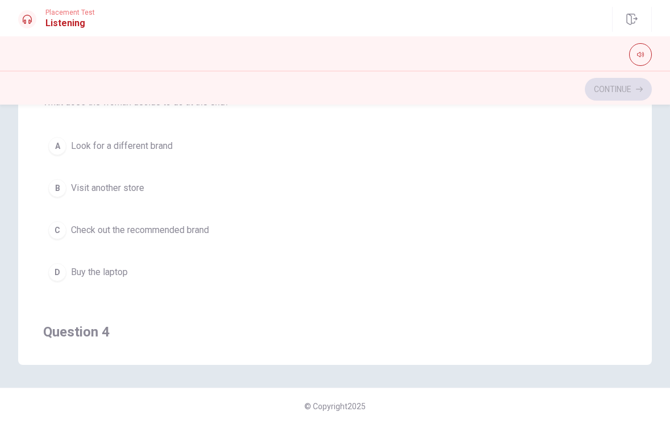
scroll to position [438, 0]
click at [179, 227] on span "Check out the recommended brand" at bounding box center [140, 230] width 138 height 14
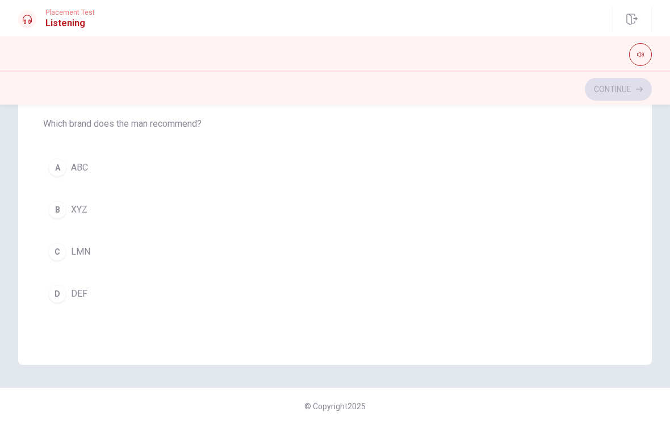
scroll to position [672, 0]
click at [63, 203] on button "B XYZ" at bounding box center [335, 212] width 584 height 28
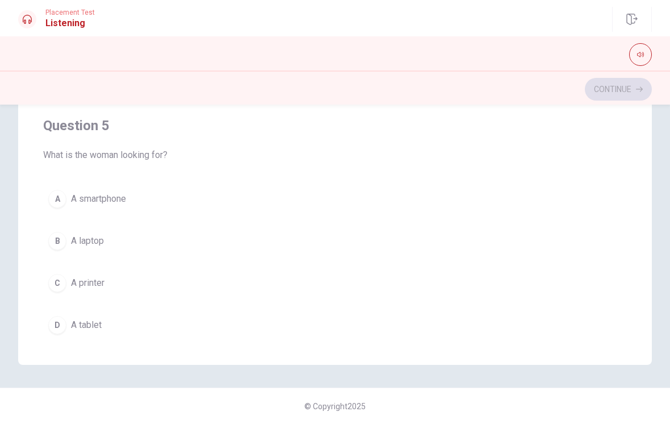
scroll to position [903, 0]
click at [98, 238] on span "A laptop" at bounding box center [87, 240] width 33 height 14
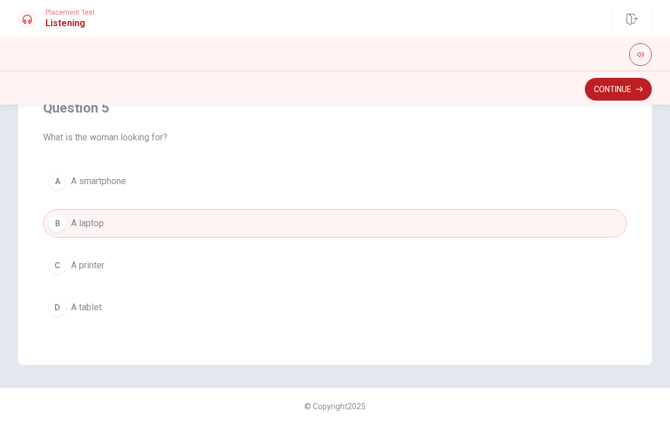
scroll to position [920, 0]
click at [613, 91] on button "Continue" at bounding box center [618, 89] width 67 height 23
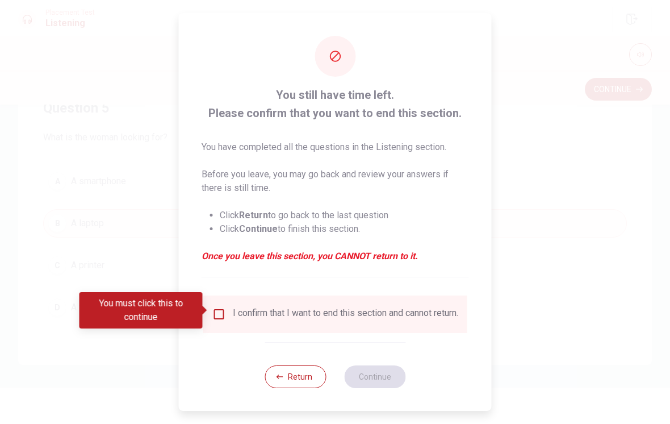
click at [294, 379] on button "Return" at bounding box center [295, 376] width 61 height 23
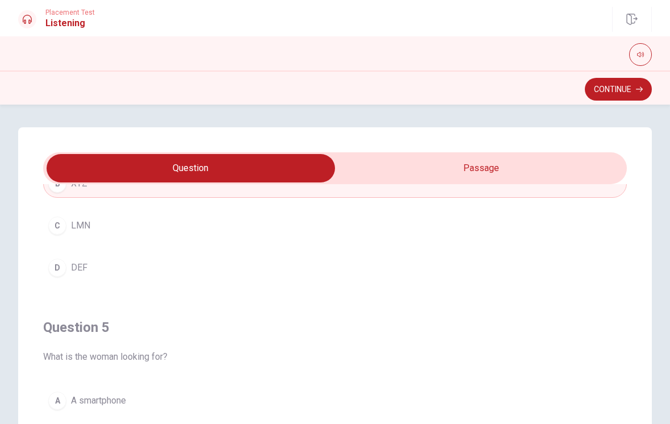
scroll to position [-1, 0]
type input "61"
click at [512, 166] on input "checkbox" at bounding box center [190, 168] width 875 height 28
checkbox input "true"
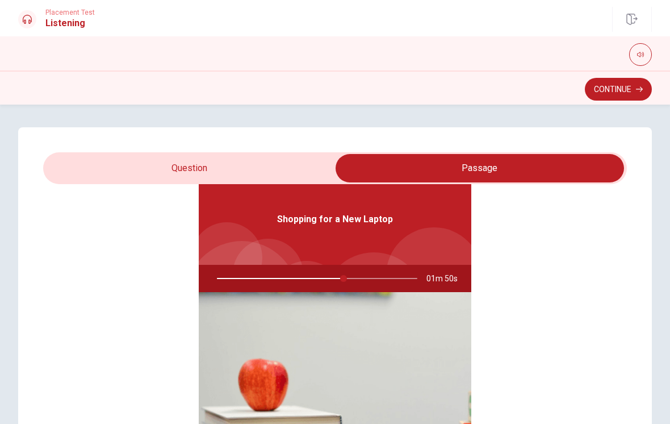
click at [484, 287] on div "Shopping for a New Laptop 01m 50s" at bounding box center [335, 339] width 584 height 438
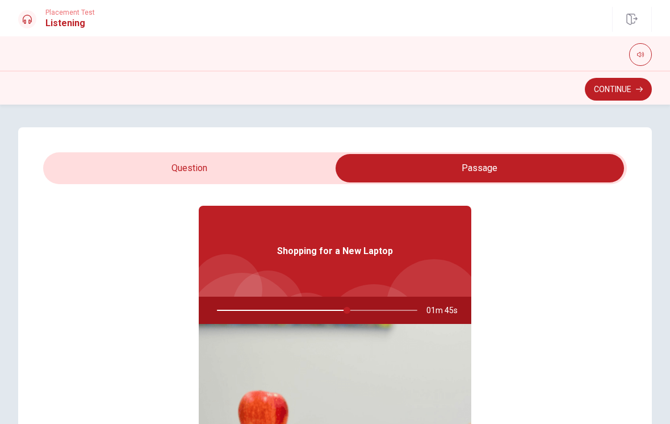
type input "65"
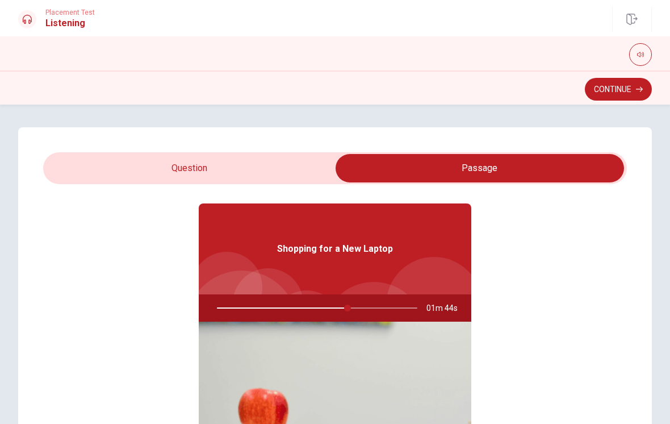
click at [267, 166] on input "checkbox" at bounding box center [479, 168] width 875 height 28
checkbox input "false"
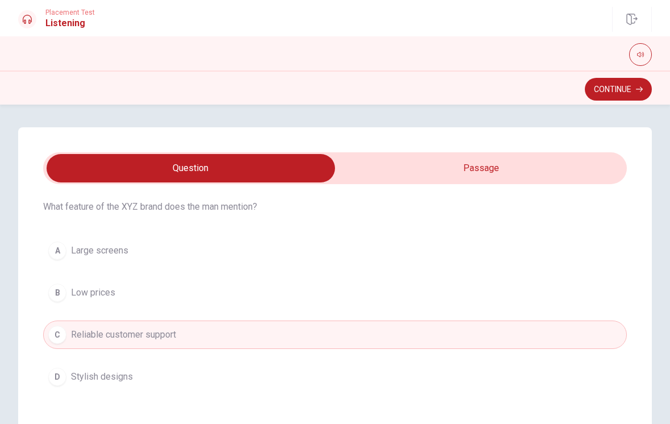
click at [619, 85] on button "Continue" at bounding box center [618, 89] width 67 height 23
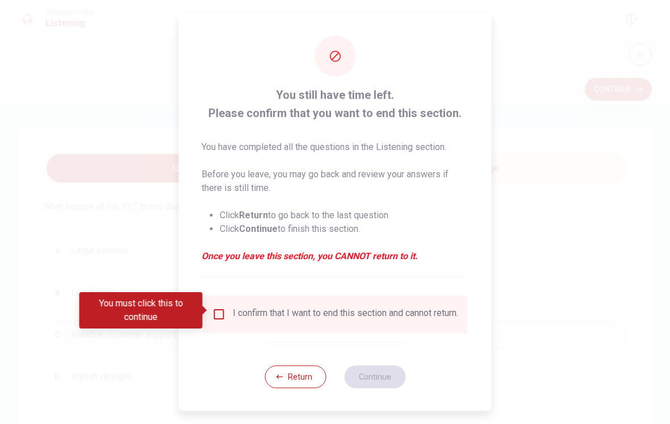
click at [214, 312] on input "You must click this to continue" at bounding box center [219, 314] width 14 height 14
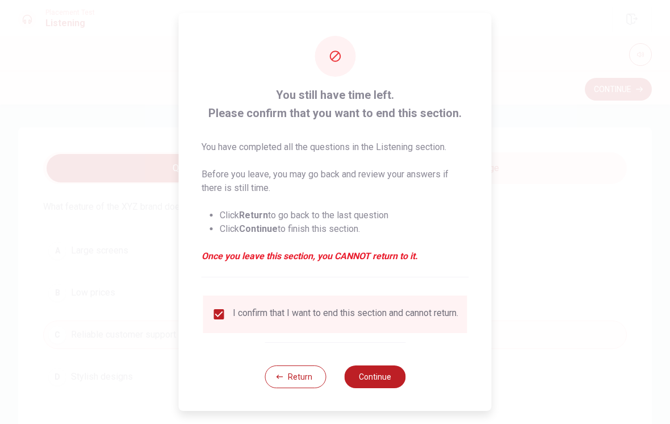
click at [372, 379] on button "Continue" at bounding box center [374, 376] width 61 height 23
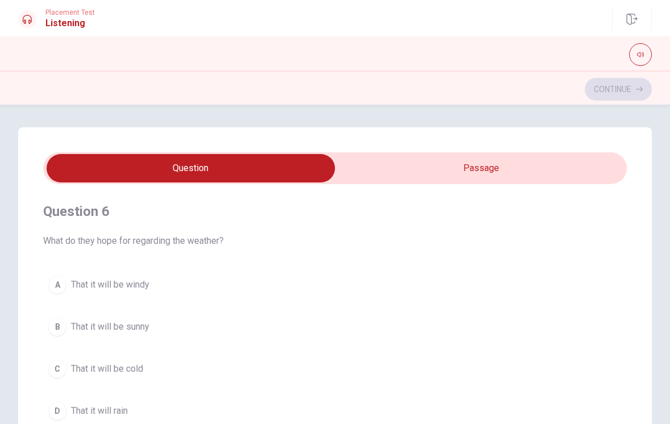
click at [476, 175] on input "checkbox" at bounding box center [190, 168] width 875 height 28
checkbox input "true"
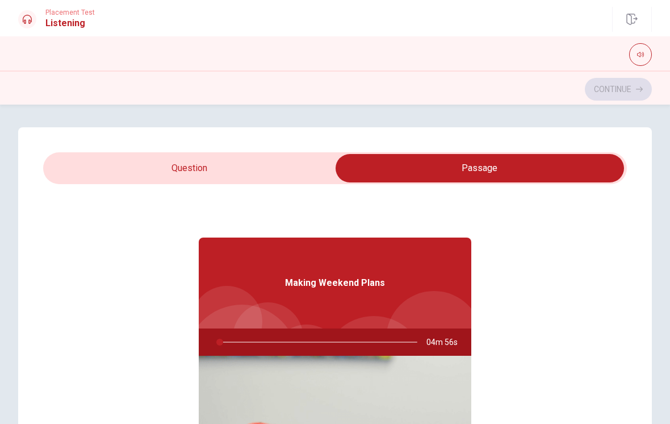
type input "2"
click at [267, 162] on input "checkbox" at bounding box center [479, 168] width 875 height 28
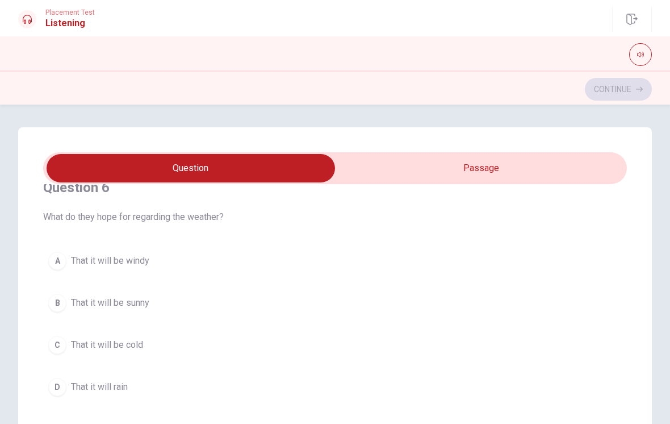
scroll to position [29, 0]
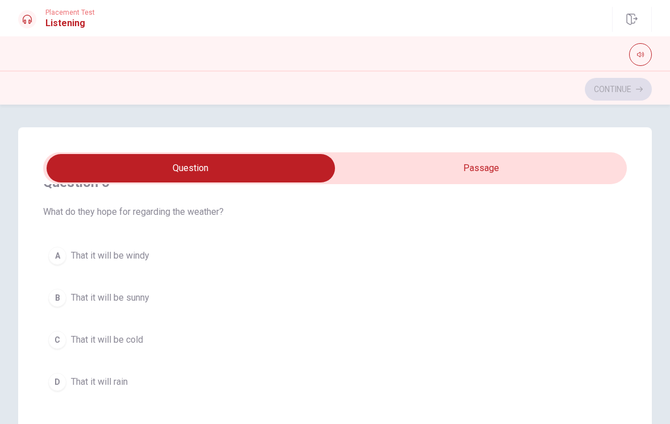
click at [447, 167] on input "checkbox" at bounding box center [190, 168] width 875 height 28
checkbox input "true"
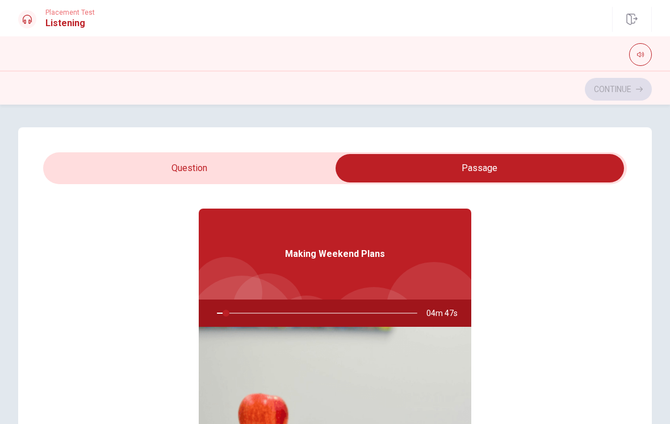
type input "5"
click at [259, 174] on input "checkbox" at bounding box center [479, 168] width 875 height 28
checkbox input "false"
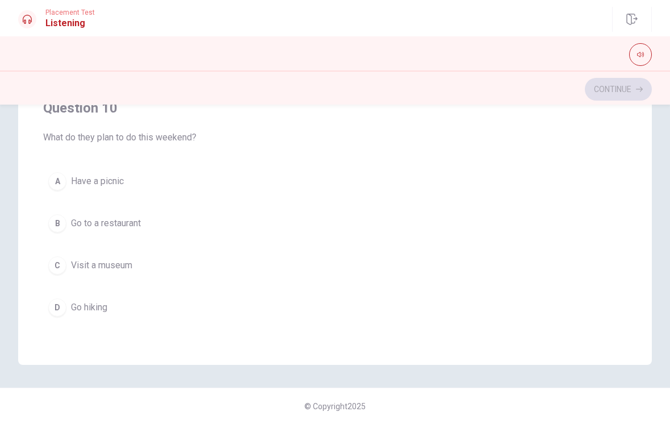
scroll to position [920, 0]
click at [50, 308] on div "D" at bounding box center [57, 307] width 18 height 18
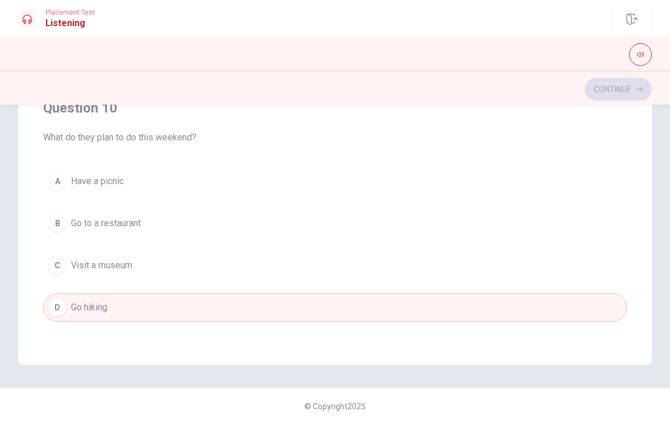
click at [99, 171] on button "A Have a picnic" at bounding box center [335, 181] width 584 height 28
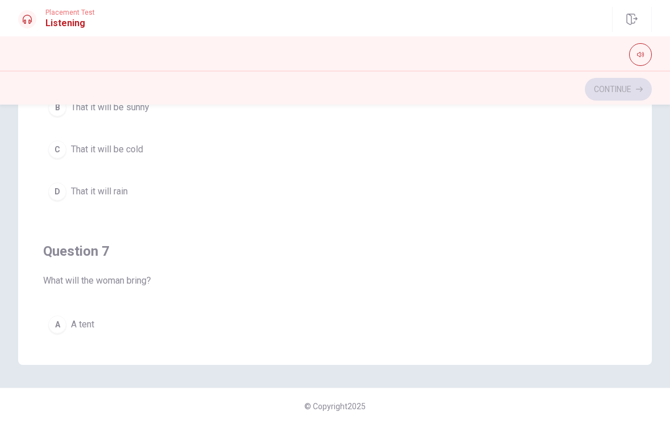
scroll to position [0, 0]
click at [412, 310] on button "A A tent" at bounding box center [335, 324] width 584 height 28
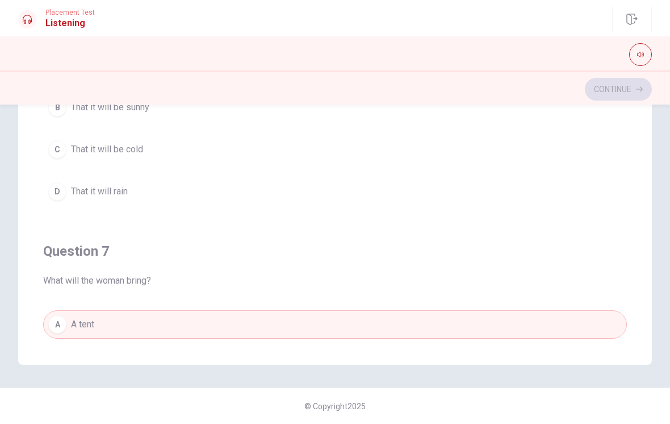
scroll to position [219, 0]
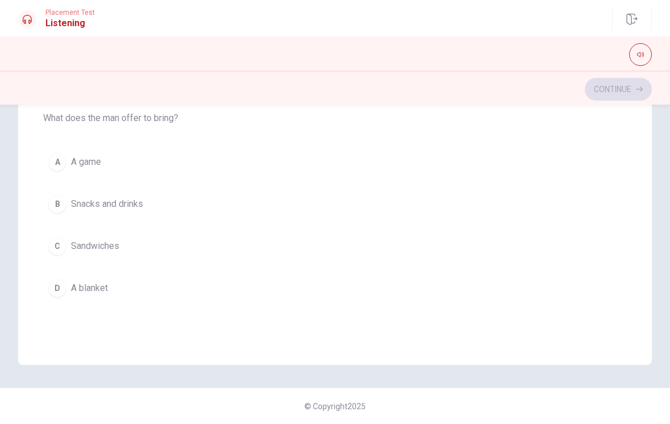
click at [139, 196] on button "B Snacks and drinks" at bounding box center [335, 204] width 584 height 28
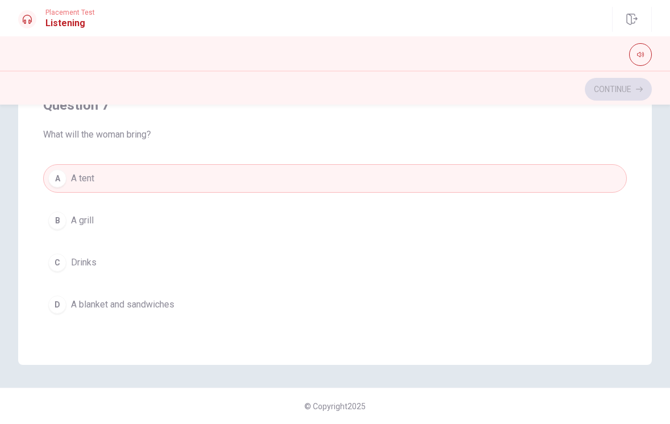
scroll to position [140, 0]
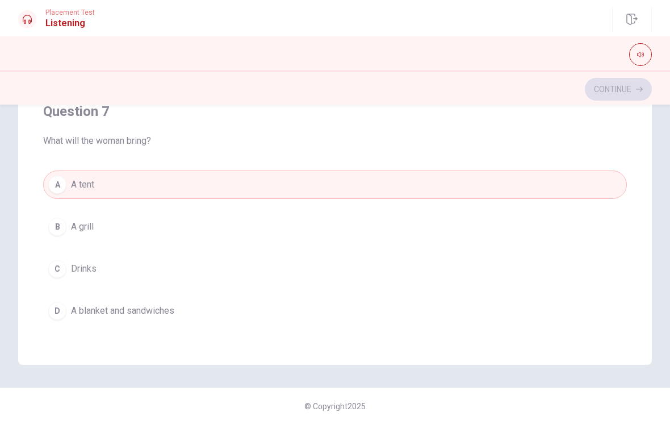
click at [173, 303] on button "D A blanket and sandwiches" at bounding box center [335, 310] width 584 height 28
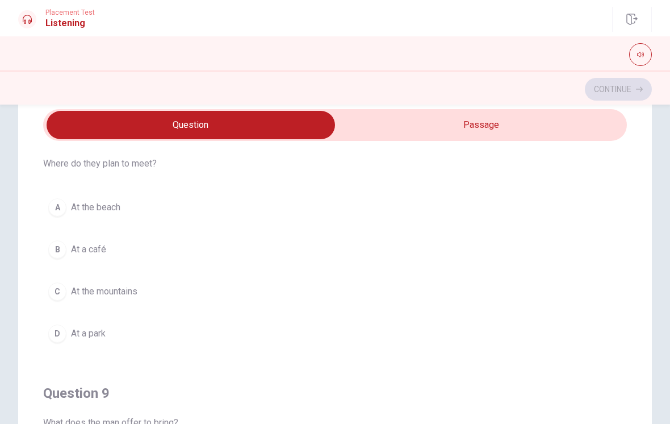
scroll to position [551, 0]
click at [126, 336] on button "D At a park" at bounding box center [335, 334] width 584 height 28
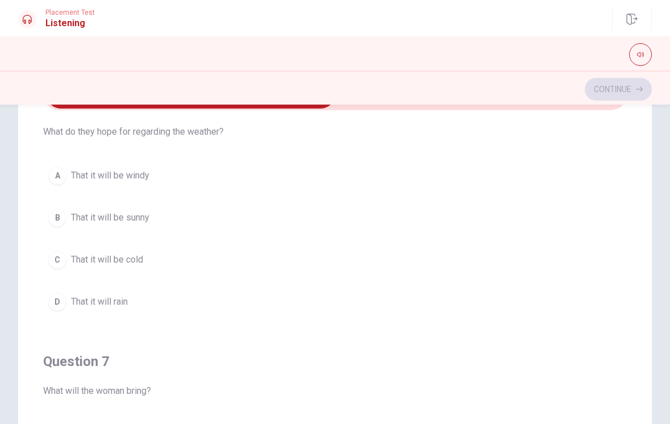
scroll to position [33, 0]
click at [135, 217] on span "That it will be sunny" at bounding box center [110, 220] width 78 height 14
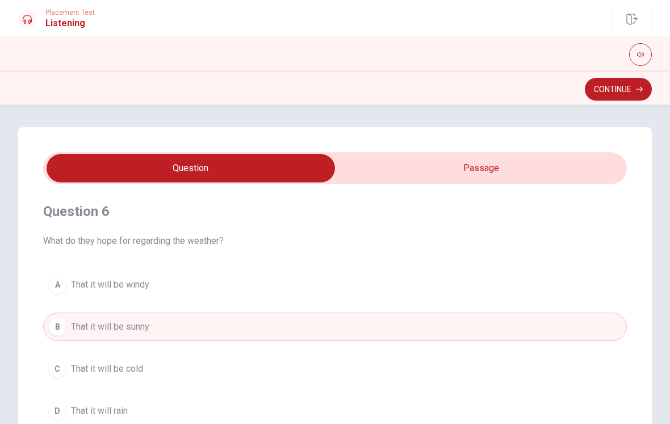
scroll to position [0, 0]
click at [629, 86] on button "Continue" at bounding box center [618, 89] width 67 height 23
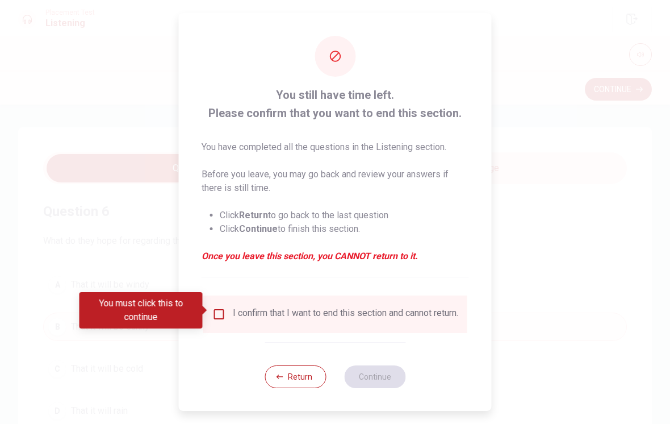
click at [217, 307] on input "You must click this to continue" at bounding box center [219, 314] width 14 height 14
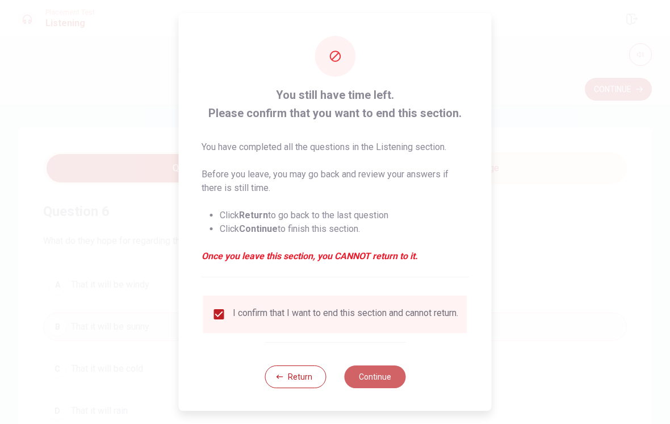
click at [376, 376] on button "Continue" at bounding box center [374, 376] width 61 height 23
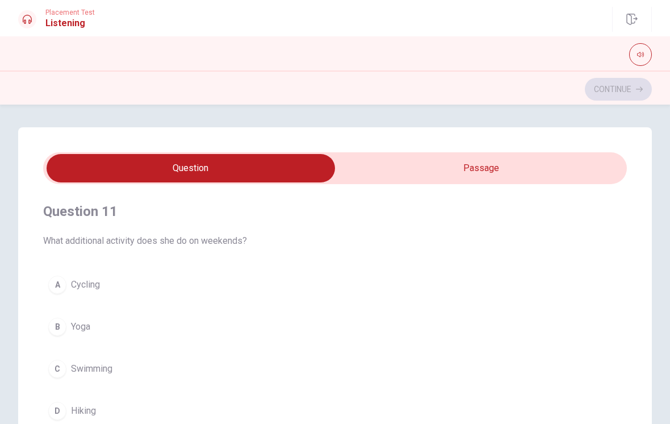
type input "1"
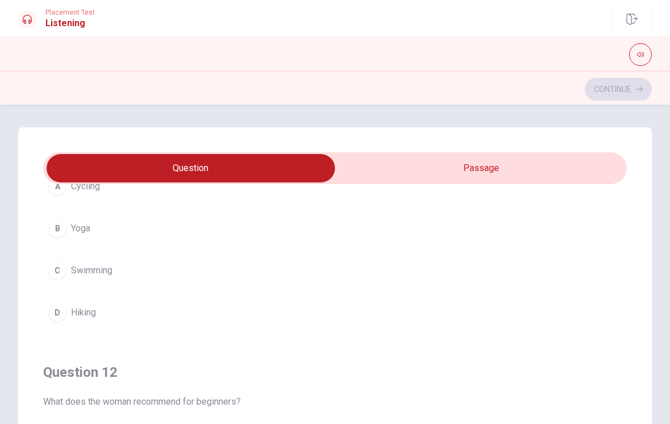
click at [426, 168] on input "checkbox" at bounding box center [190, 168] width 875 height 28
checkbox input "true"
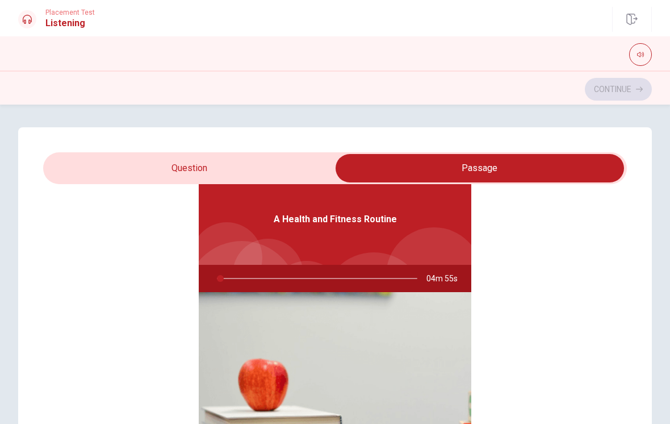
scroll to position [64, 0]
type input "2"
click at [202, 168] on input "checkbox" at bounding box center [479, 168] width 875 height 28
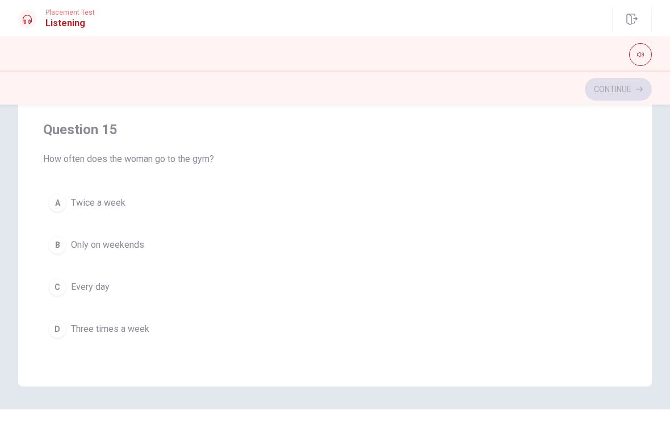
scroll to position [199, 0]
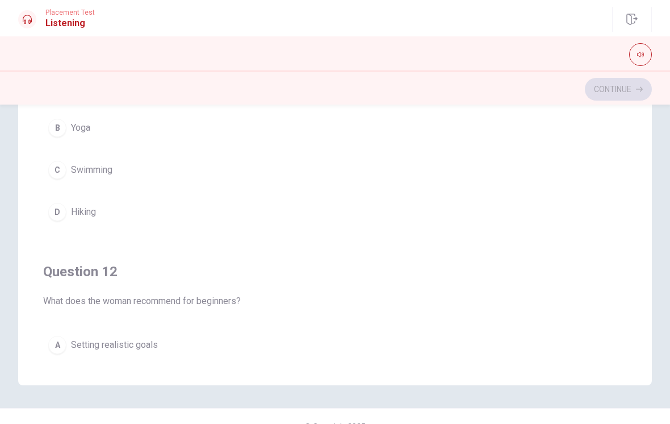
checkbox input "true"
type input "17"
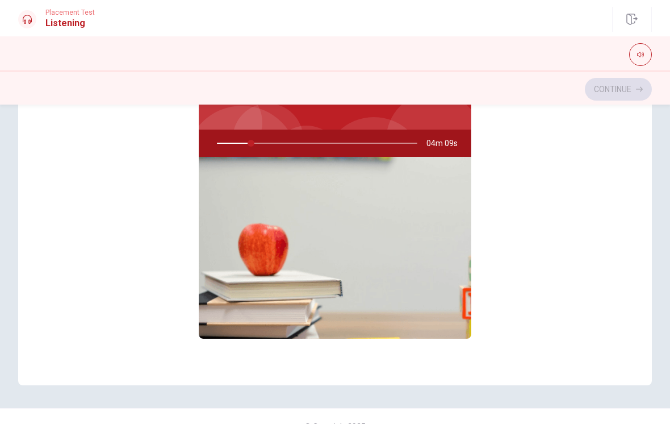
scroll to position [0, 0]
checkbox input "false"
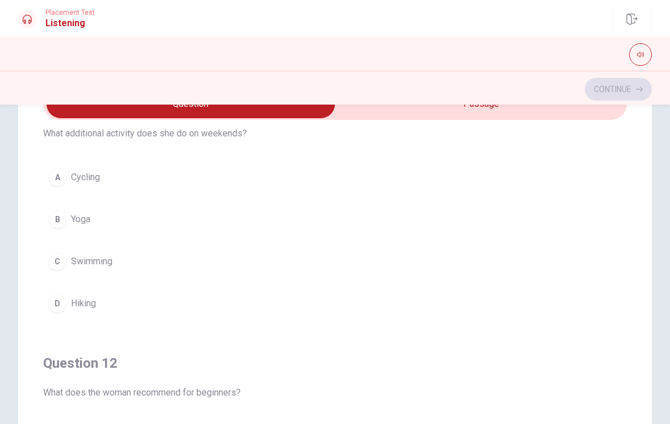
scroll to position [44, 0]
click at [64, 206] on button "B Yoga" at bounding box center [335, 218] width 584 height 28
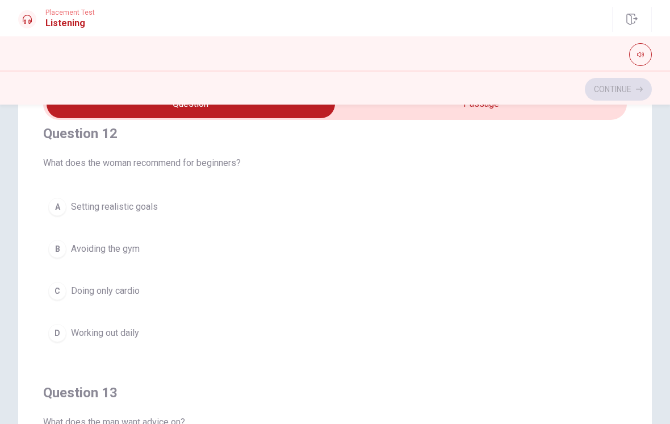
scroll to position [273, 0]
click at [150, 210] on span "Setting realistic goals" at bounding box center [114, 206] width 87 height 14
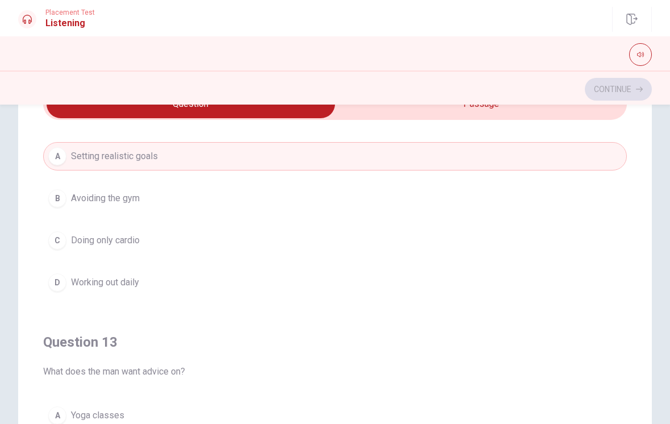
scroll to position [327, 0]
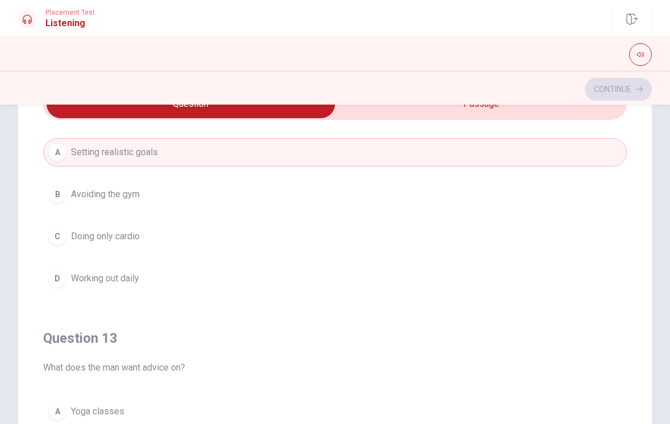
click at [220, 220] on div "A Setting realistic goals B Avoiding the gym C Doing only cardio D Working out …" at bounding box center [335, 215] width 584 height 154
click at [124, 242] on span "Doing only cardio" at bounding box center [105, 236] width 69 height 14
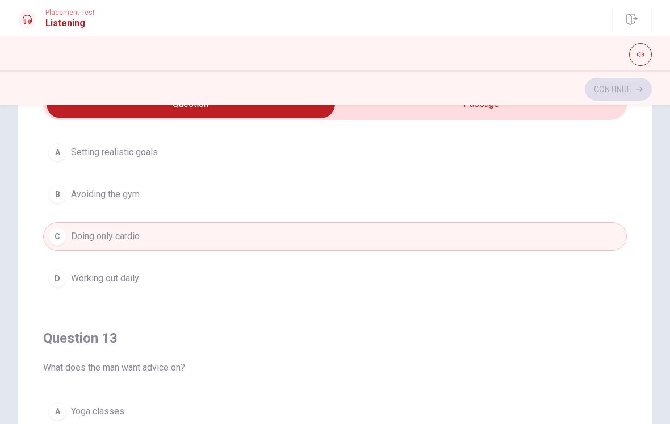
click at [182, 154] on button "A Setting realistic goals" at bounding box center [335, 152] width 584 height 28
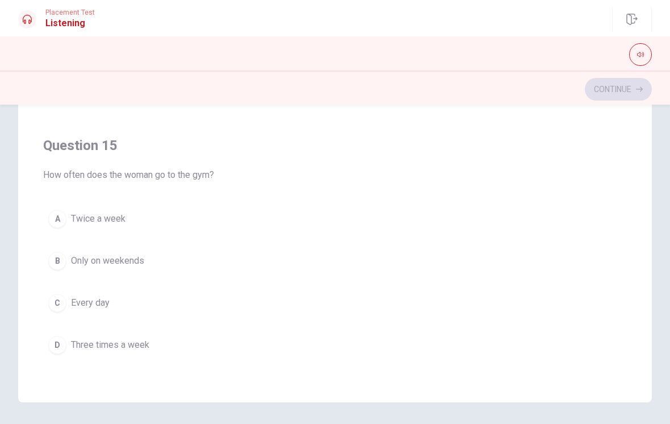
scroll to position [920, 0]
click at [148, 347] on span "Three times a week" at bounding box center [110, 345] width 78 height 14
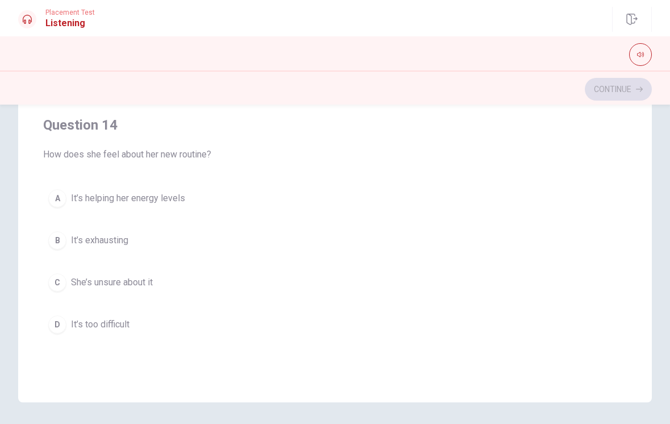
scroll to position [682, 0]
click at [169, 199] on span "It’s helping her energy levels" at bounding box center [128, 198] width 114 height 14
click at [146, 324] on span "A beginner workout routine" at bounding box center [124, 327] width 106 height 14
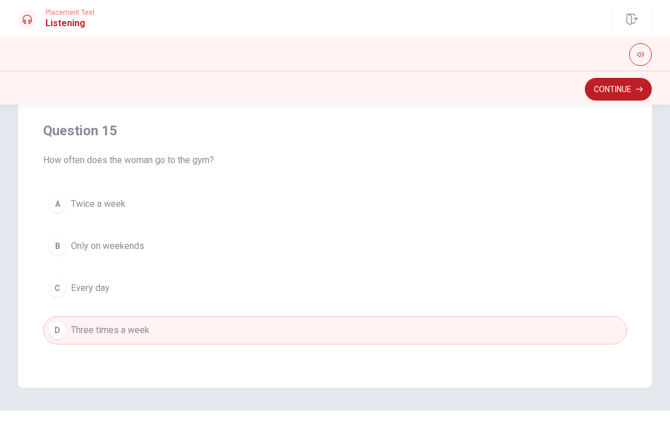
scroll to position [920, 0]
click at [622, 93] on button "Continue" at bounding box center [618, 89] width 67 height 23
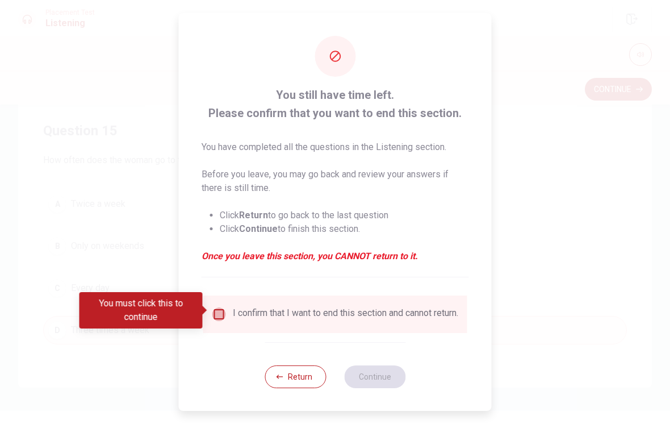
click at [215, 310] on input "You must click this to continue" at bounding box center [219, 314] width 14 height 14
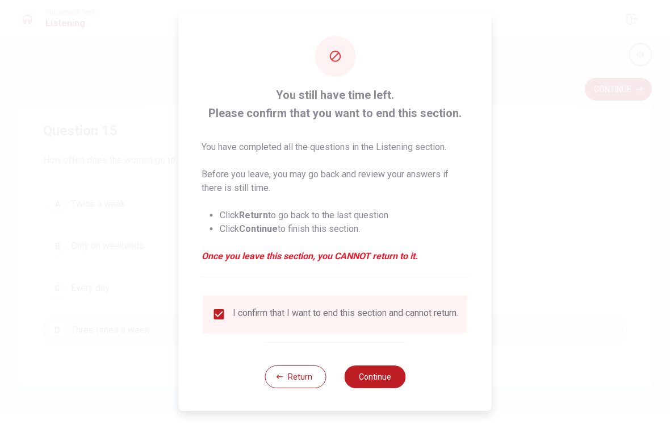
click at [380, 375] on button "Continue" at bounding box center [374, 376] width 61 height 23
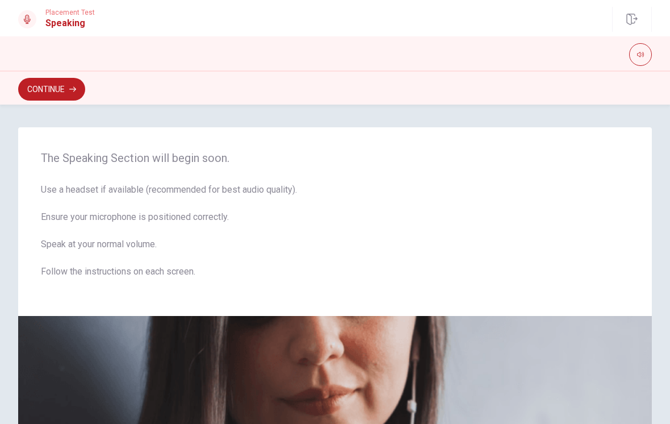
scroll to position [0, 0]
click at [43, 90] on button "Continue" at bounding box center [51, 89] width 67 height 23
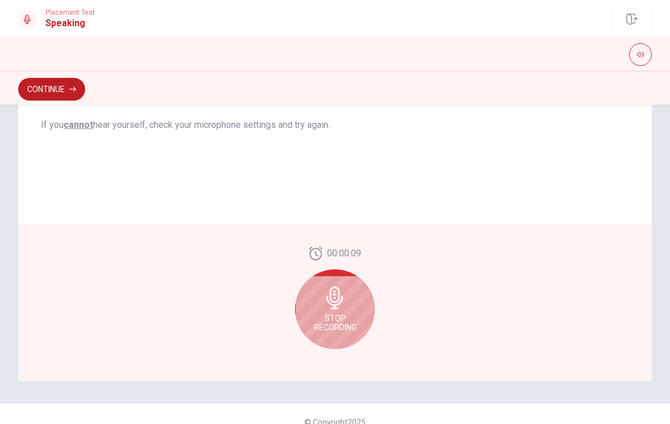
scroll to position [253, 0]
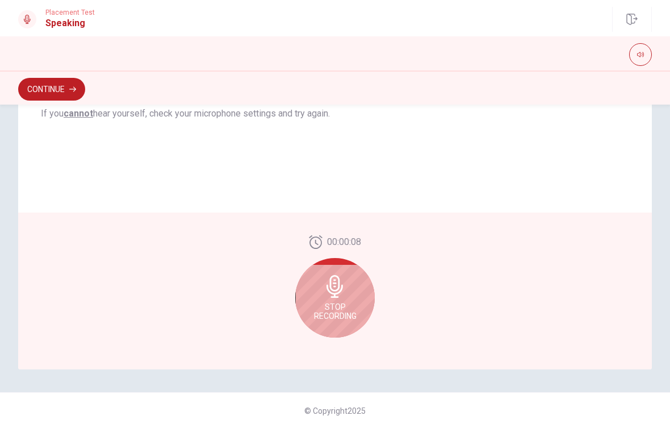
click at [347, 283] on div "Stop Recording" at bounding box center [334, 297] width 79 height 79
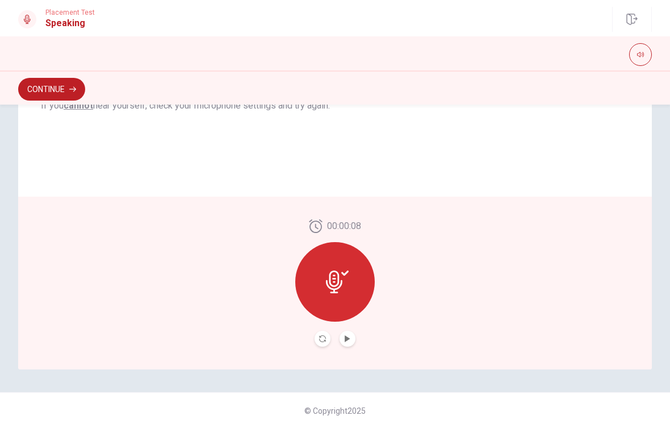
click at [320, 338] on icon "Record Again" at bounding box center [322, 338] width 7 height 7
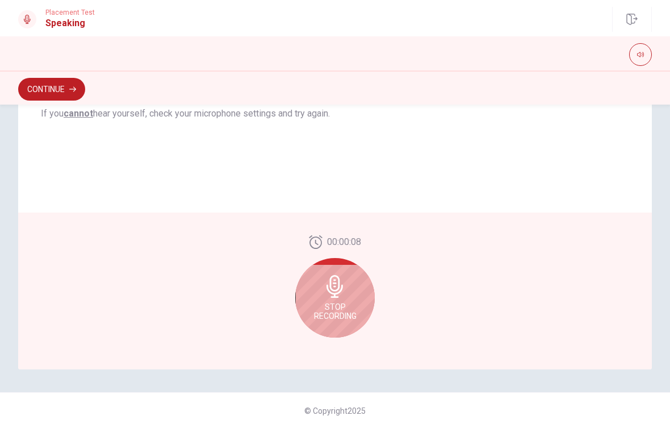
click at [338, 288] on icon at bounding box center [334, 286] width 16 height 23
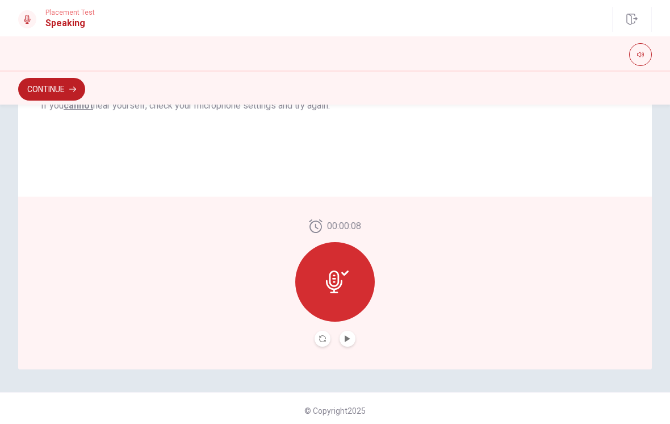
click at [354, 335] on button "Play Audio" at bounding box center [348, 338] width 16 height 16
click at [319, 343] on button "Record Again" at bounding box center [323, 338] width 16 height 16
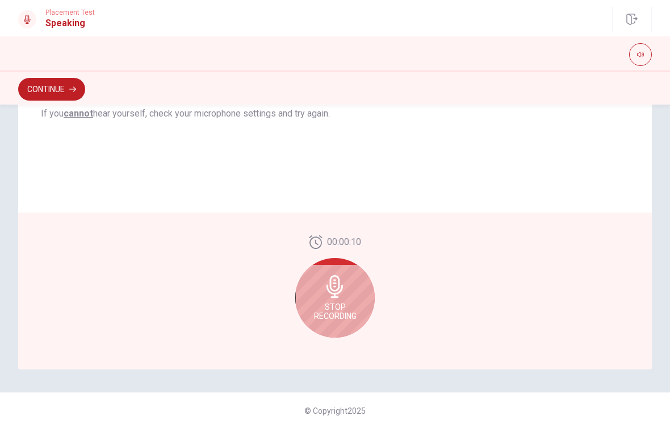
click at [337, 309] on span "Stop Recording" at bounding box center [335, 311] width 43 height 18
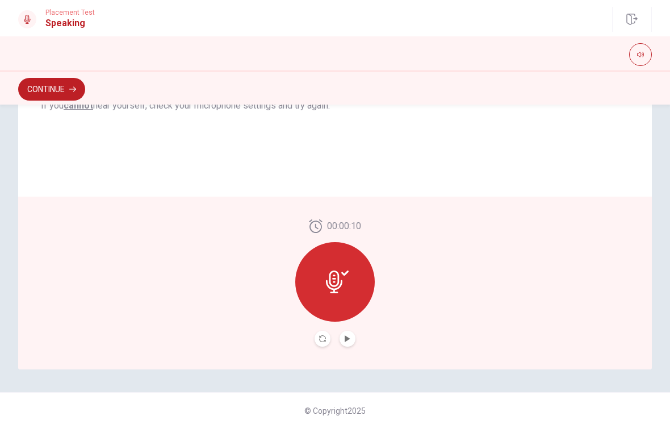
click at [350, 334] on button "Play Audio" at bounding box center [348, 338] width 16 height 16
click at [317, 344] on button "Record Again" at bounding box center [323, 338] width 16 height 16
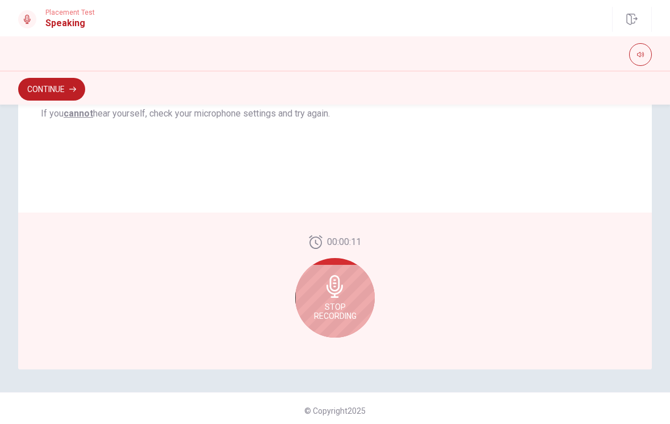
click at [343, 295] on icon at bounding box center [335, 286] width 23 height 23
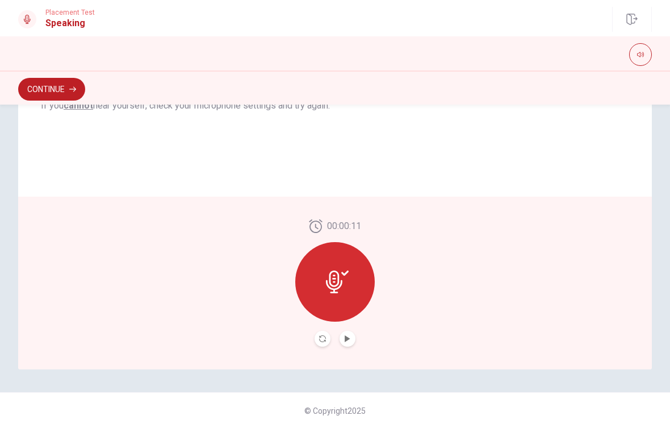
click at [353, 341] on button "Play Audio" at bounding box center [348, 338] width 16 height 16
click at [321, 340] on icon "Record Again" at bounding box center [322, 338] width 7 height 7
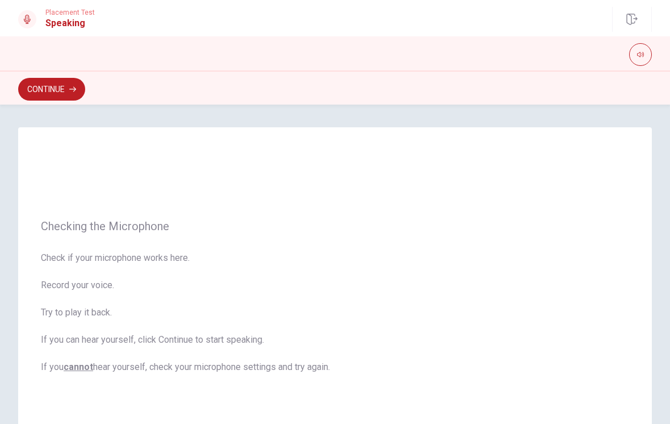
scroll to position [0, 0]
click at [74, 90] on icon "button" at bounding box center [72, 89] width 7 height 7
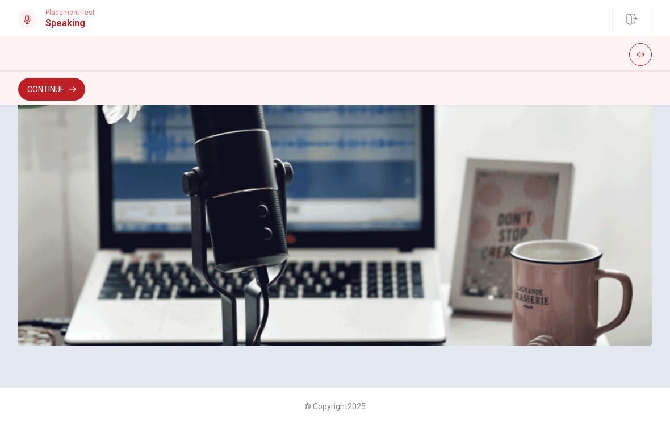
click at [52, 85] on button "Continue" at bounding box center [51, 89] width 67 height 23
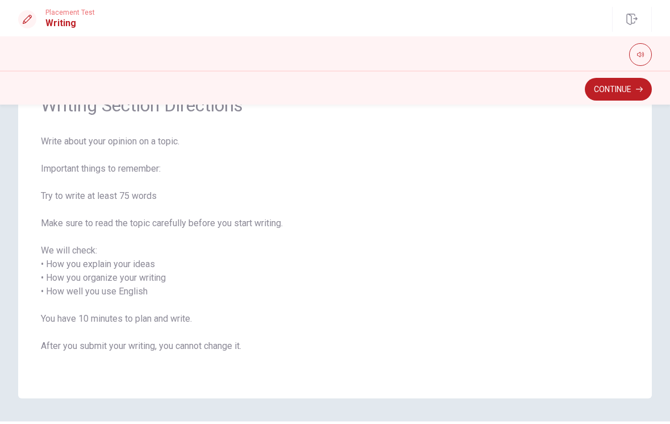
scroll to position [65, 0]
click at [634, 98] on button "Continue" at bounding box center [618, 89] width 67 height 23
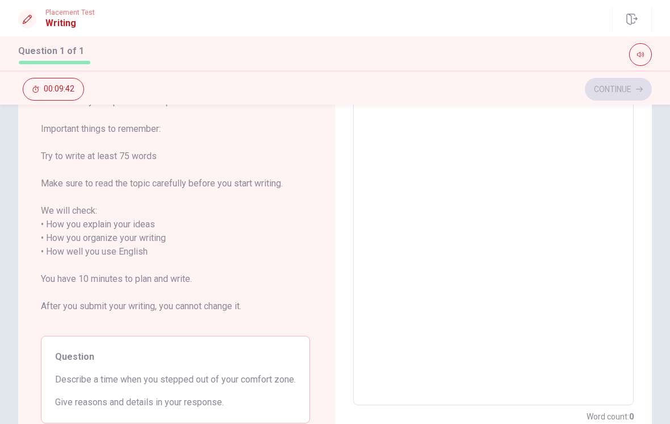
scroll to position [81, 0]
click at [442, 212] on textarea at bounding box center [493, 246] width 265 height 301
type textarea "8"
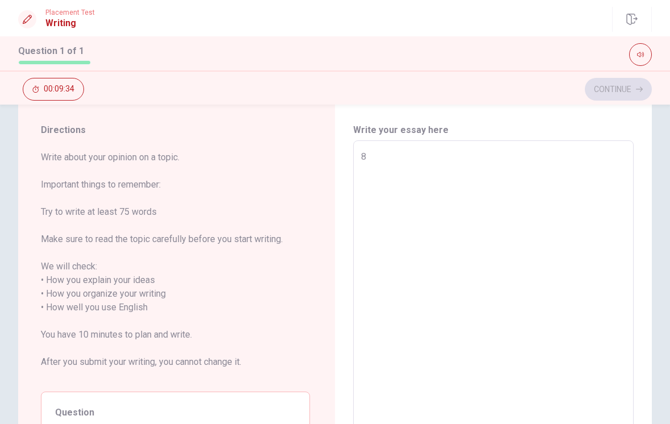
scroll to position [28, 0]
type textarea "x"
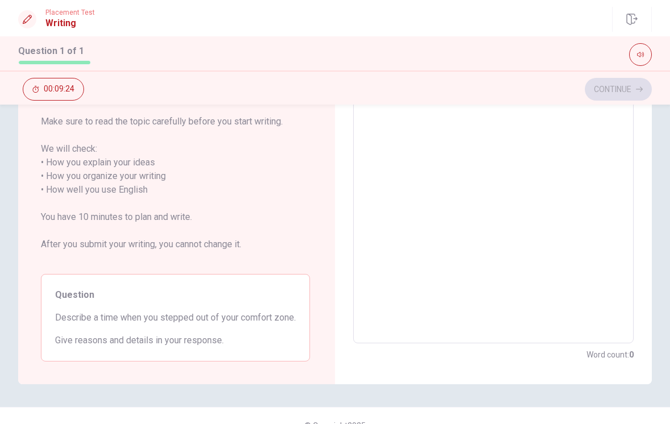
scroll to position [144, 0]
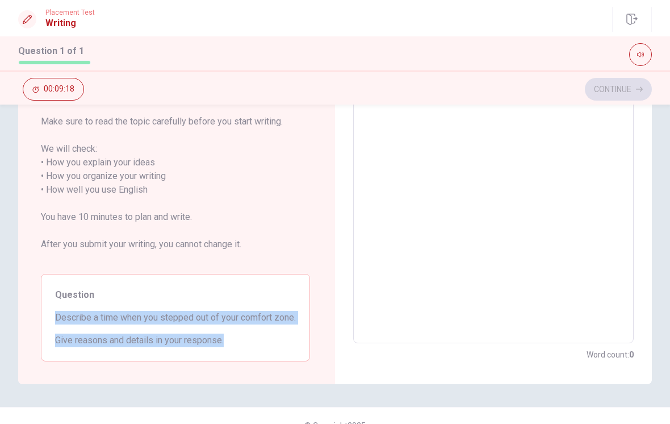
copy div "Describe a time when you stepped out of your comfort zone. Give reasons and det…"
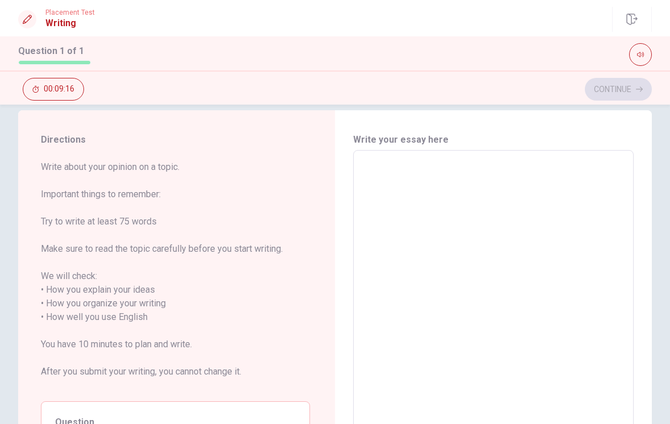
scroll to position [11, 0]
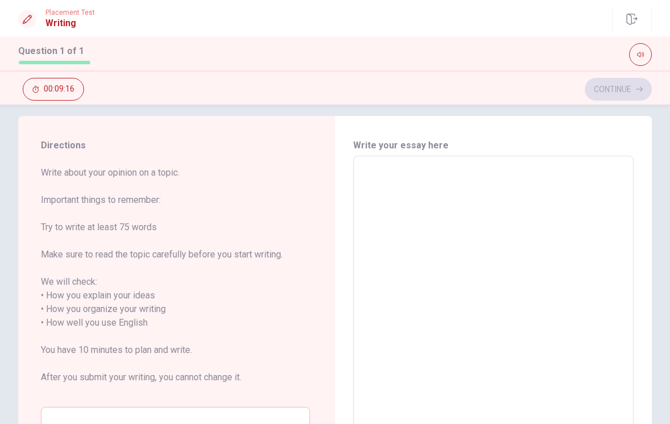
click at [466, 199] on textarea at bounding box center [493, 315] width 265 height 301
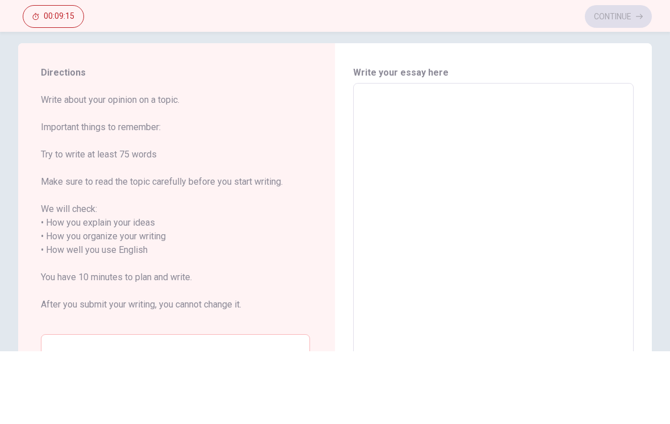
click at [385, 165] on textarea at bounding box center [493, 315] width 265 height 301
click at [376, 165] on textarea at bounding box center [493, 315] width 265 height 301
type textarea "I"
type textarea "x"
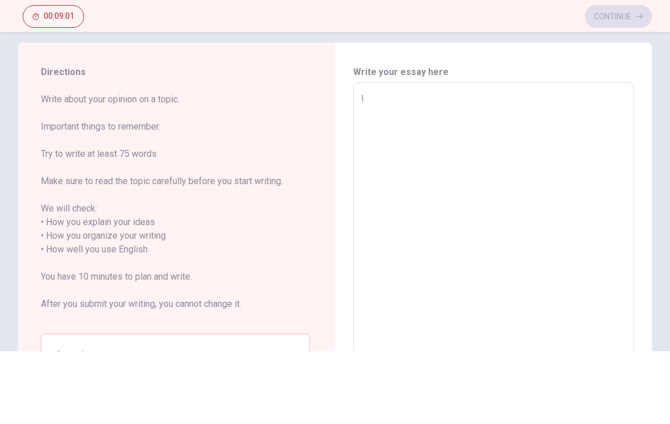
type textarea "I"
type textarea "x"
type textarea "I n"
type textarea "x"
type textarea "I ne"
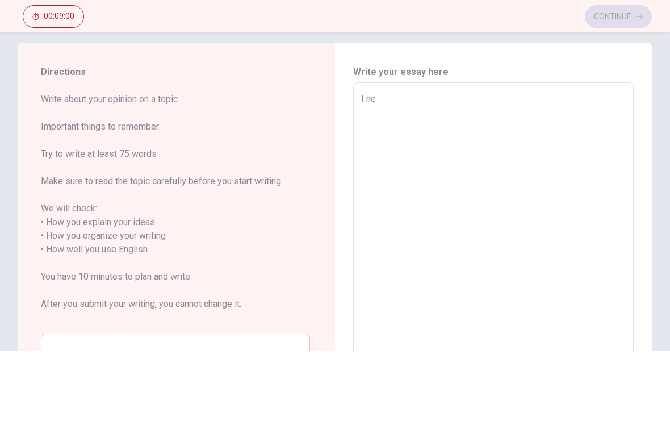
type textarea "x"
type textarea "I nev"
type textarea "x"
type textarea "I neve"
type textarea "x"
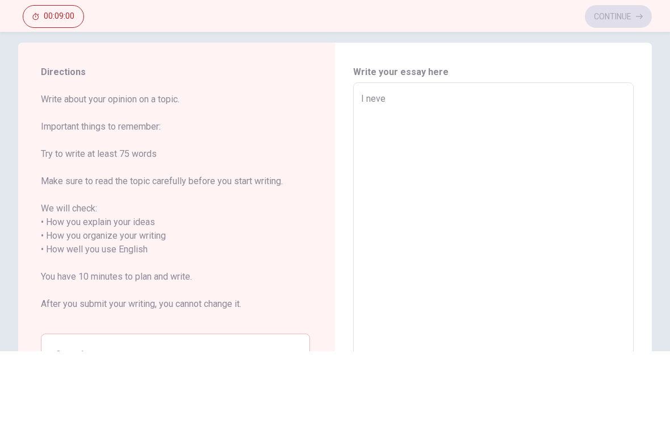
type textarea "I never"
type textarea "x"
type textarea "I never"
type textarea "x"
type textarea "I never r"
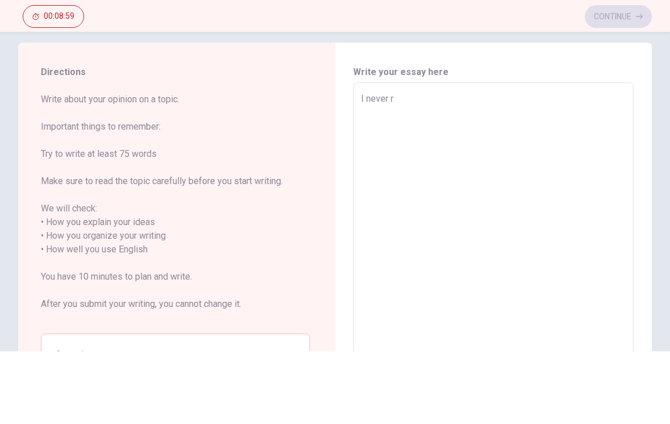
type textarea "x"
type textarea "I never re"
type textarea "x"
type textarea "I never rea"
type textarea "x"
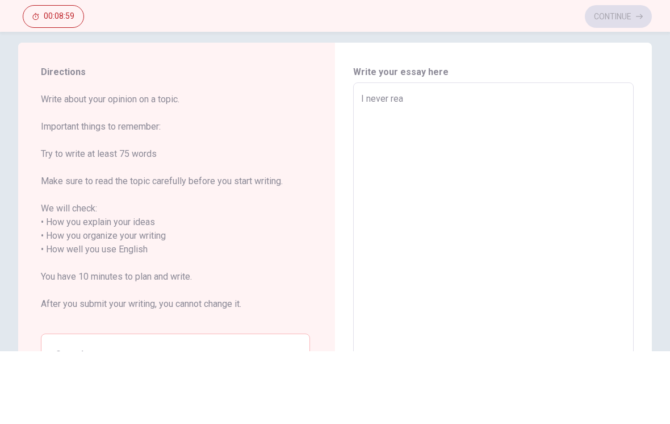
type textarea "I never real"
type textarea "x"
type textarea "I never reall"
type textarea "x"
type textarea "I never really"
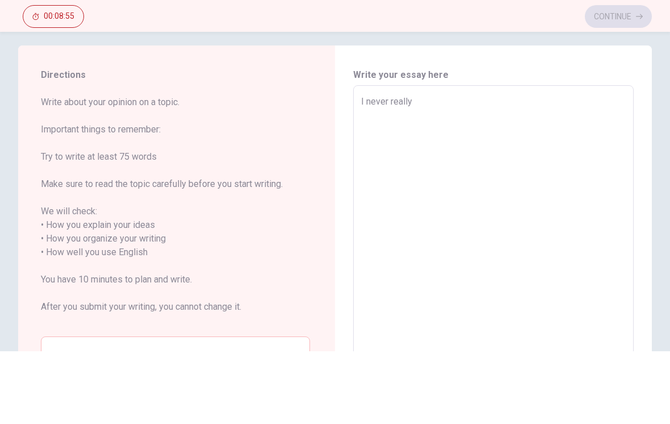
scroll to position [9, 0]
type textarea "x"
type textarea "I never reallys"
type textarea "x"
type textarea "I never reallyst"
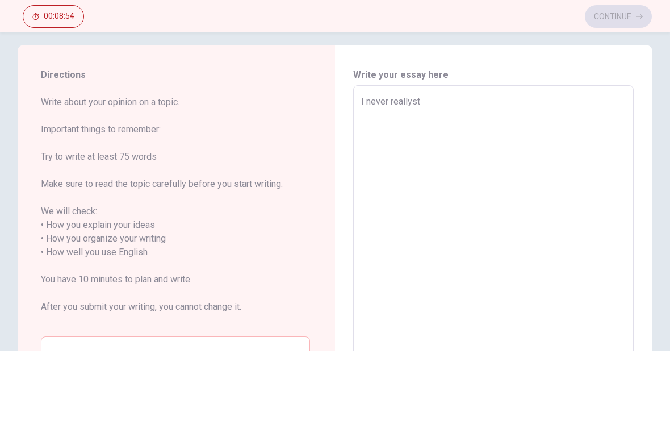
type textarea "x"
type textarea "I never reallyste"
type textarea "x"
type textarea "I never reallystep"
type textarea "x"
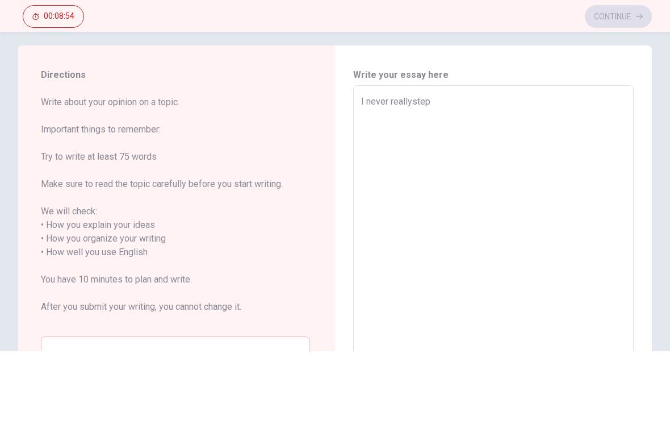
type textarea "I never reallystepp"
type textarea "x"
type textarea "I never reallysteppe"
type textarea "x"
type textarea "I never reallystepped"
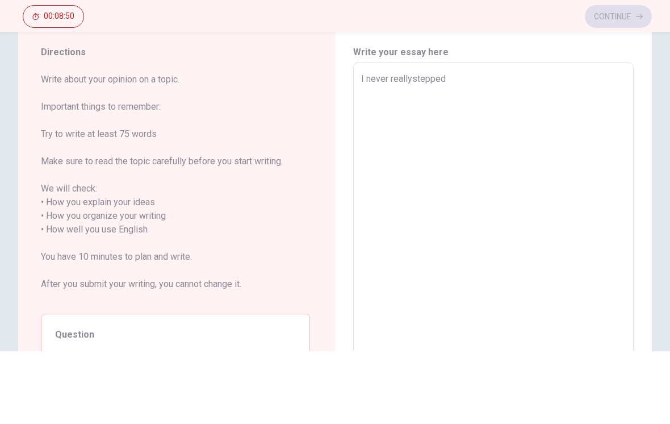
scroll to position [31, 0]
type textarea "x"
type textarea "I never really stepped"
type textarea "x"
click at [484, 145] on textarea "I never really stepped" at bounding box center [493, 295] width 265 height 301
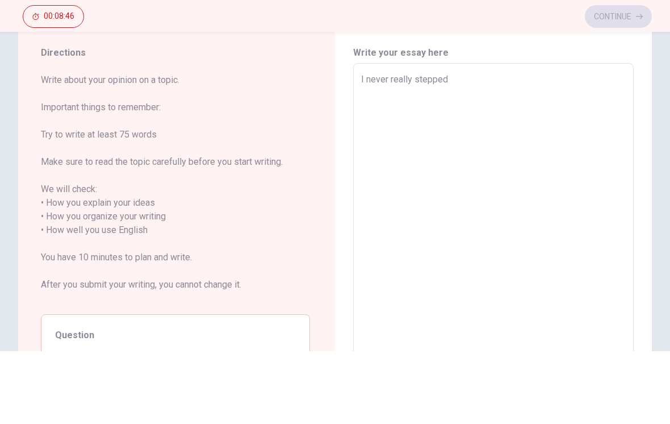
type textarea "I never really stepped"
type textarea "x"
type textarea "I never really stepped o"
type textarea "x"
type textarea "I never really stepped ou"
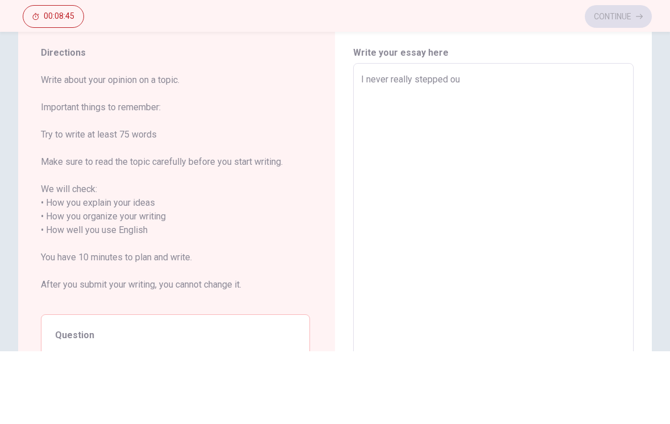
type textarea "x"
type textarea "I never really stepped out"
type textarea "x"
type textarea "I never really stepped out"
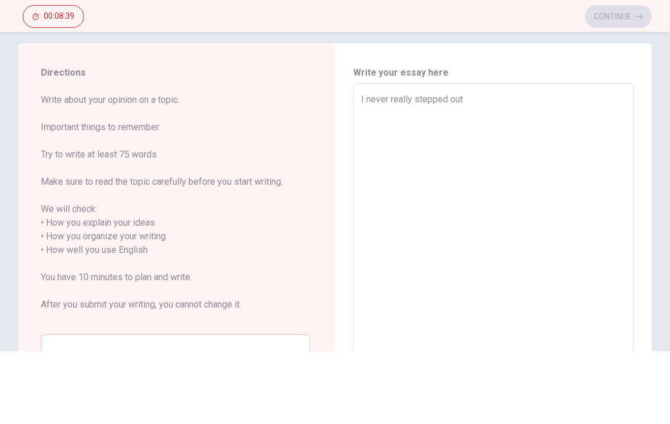
scroll to position [14, 0]
type textarea "x"
type textarea "I never really stepped out o"
type textarea "x"
type textarea "I never really stepped out of"
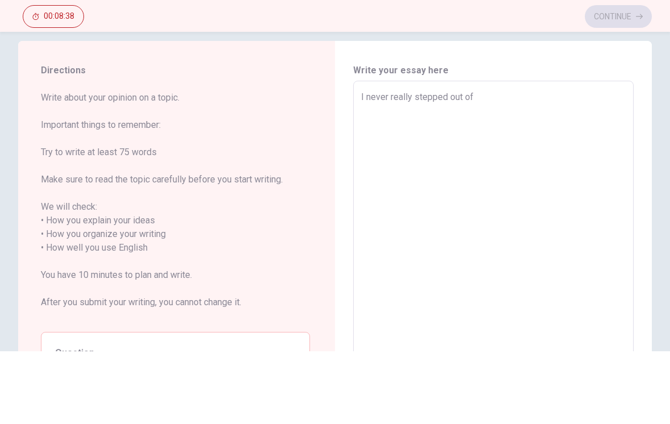
type textarea "x"
type textarea "I never really stepped out of"
type textarea "x"
type textarea "I never really stepped out of m"
type textarea "x"
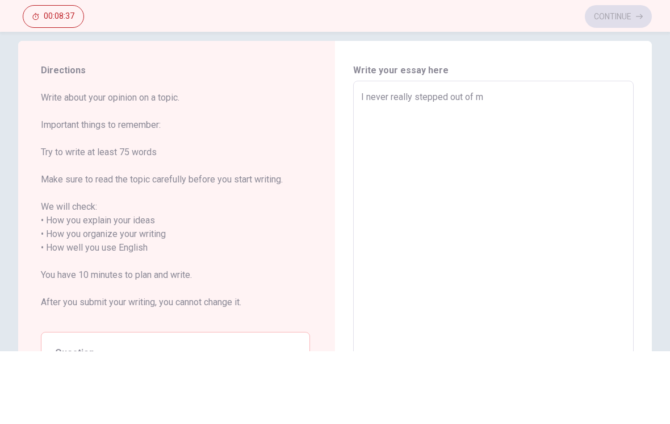
type textarea "I never really stepped out of my"
type textarea "x"
type textarea "I never really stepped out of my"
type textarea "x"
type textarea "I never really stepped out of my c"
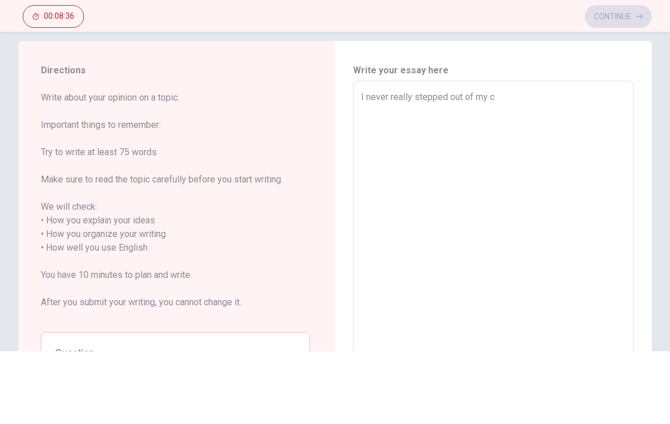
type textarea "x"
type textarea "I never really stepped out of my co"
type textarea "x"
type textarea "I never really stepped out of my com"
type textarea "x"
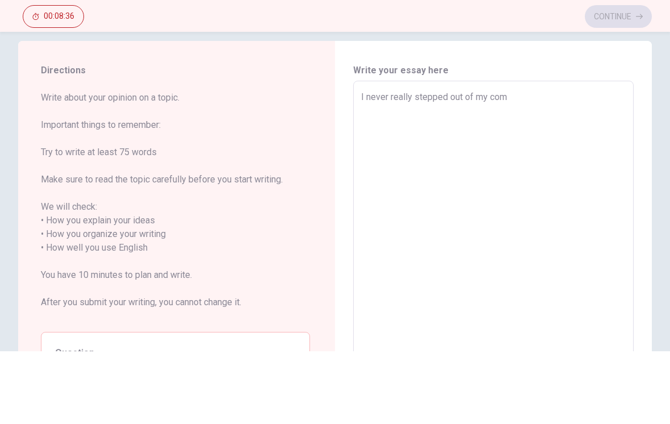
type textarea "I never really stepped out of my comf"
type textarea "x"
type textarea "I never really stepped out of my comfo"
type textarea "x"
type textarea "I never really stepped out of my comfor"
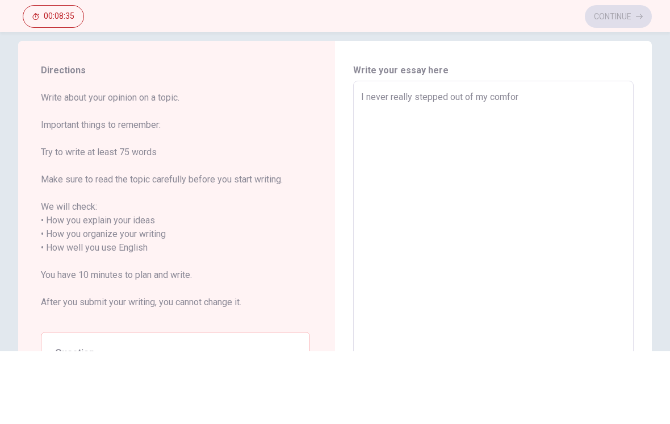
type textarea "x"
type textarea "I never really stepped out of my comfort"
type textarea "x"
type textarea "I never really stepped out of my comfort"
type textarea "x"
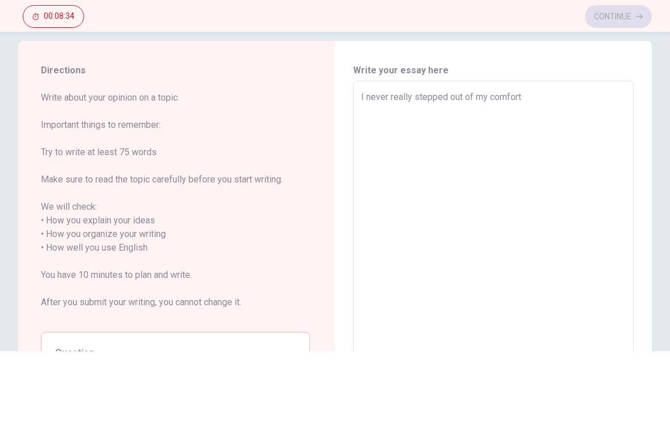
type textarea "I never really stepped out of my comfort z"
type textarea "x"
type textarea "I never really stepped out of my comfort zo"
type textarea "x"
type textarea "I never really stepped out of my comfort zon"
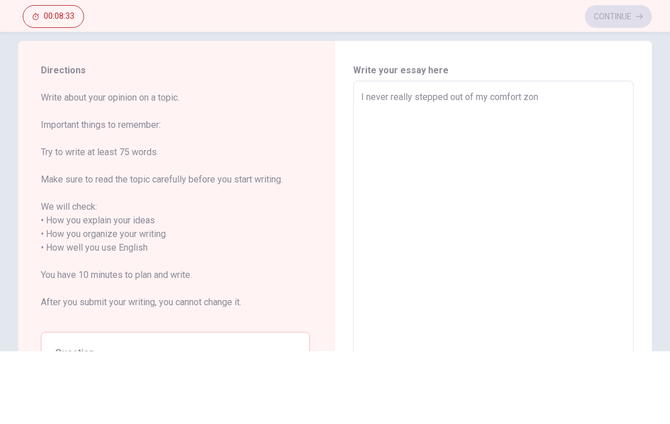
type textarea "x"
type textarea "I never really stepped out of my comfort zone"
type textarea "x"
type textarea "I never really stepped out of my comfort zone"
type textarea "x"
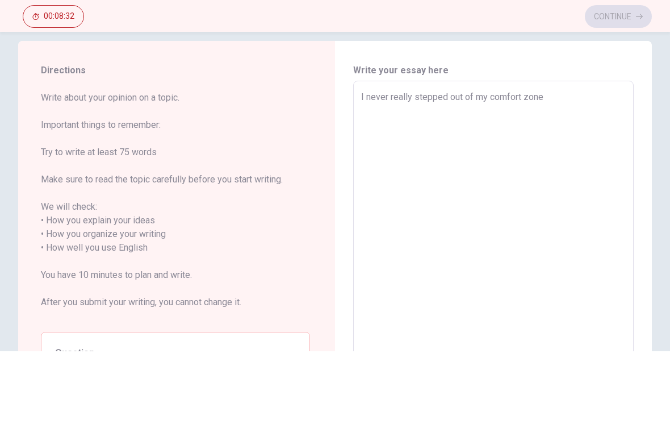
type textarea "I never really stepped out of my comfort zone b"
type textarea "x"
type textarea "I never really stepped out of my comfort zone be"
type textarea "x"
type textarea "I never really stepped out of my comfort zone bec"
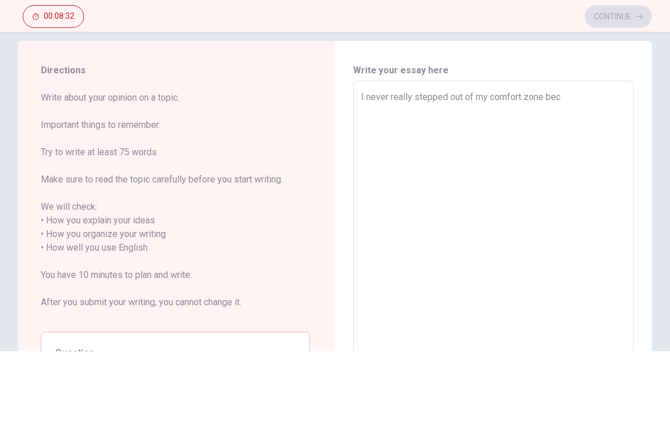
type textarea "x"
type textarea "I never really stepped out of my comfort zone beca"
type textarea "x"
type textarea "I never really stepped out of my comfort zone becay"
type textarea "x"
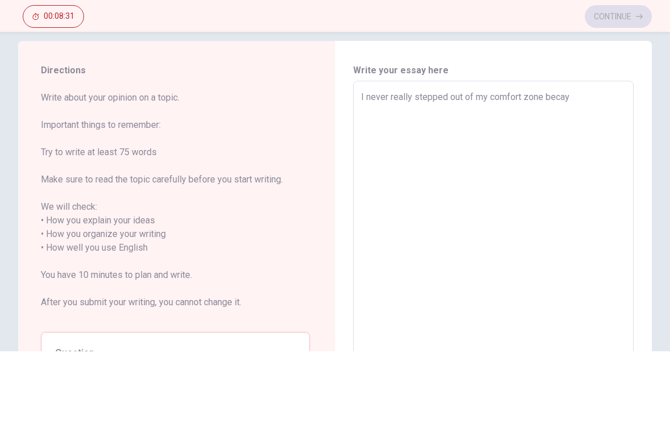
type textarea "I never really stepped out of my comfort zone becays"
type textarea "x"
type textarea "I never really stepped out of my comfort zone becay"
type textarea "x"
type textarea "I never really stepped out of my comfort zone beca"
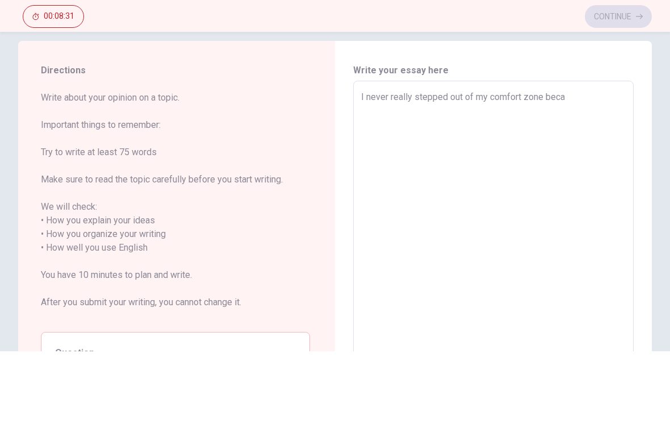
type textarea "x"
type textarea "I never really stepped out of my comfort zone becau"
type textarea "x"
type textarea "I never really stepped out of my comfort zone becaus"
type textarea "x"
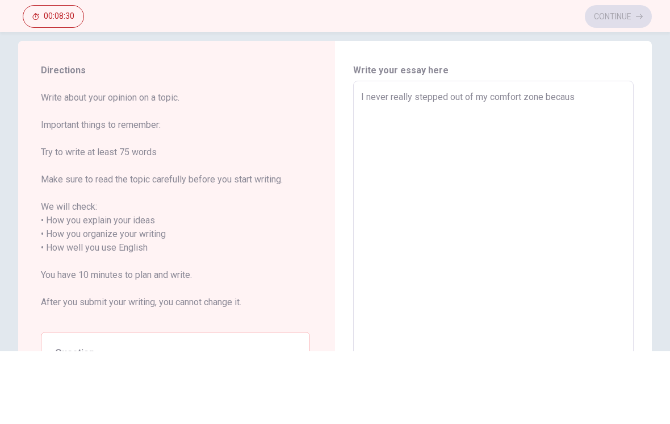
type textarea "I never really stepped out of my comfort zone because"
type textarea "x"
type textarea "I never really stepped out of my comfort zone because"
type textarea "x"
type textarea "I never really stepped out of my comfort zone because i"
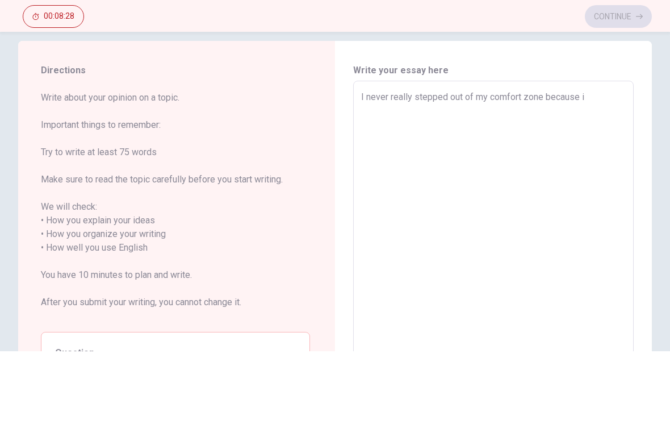
type textarea "x"
type textarea "I never really stepped out of my comfort zone because i"
type textarea "x"
type textarea "I never really stepped out of my comfort zone because i l"
type textarea "x"
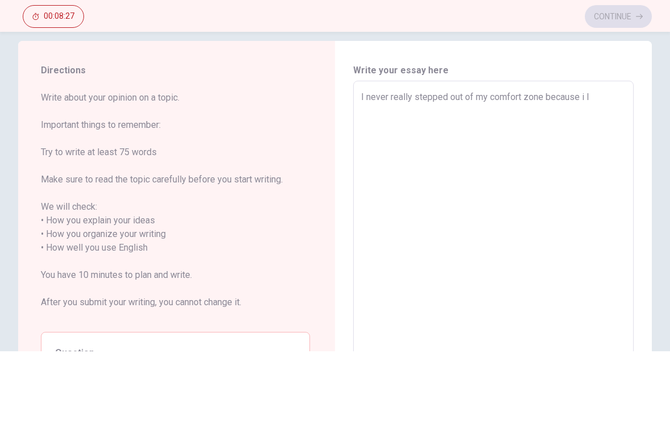
type textarea "I never really stepped out of my comfort zone because i li"
type textarea "x"
type textarea "I never really stepped out of my comfort zone because i liv"
type textarea "x"
type textarea "I never really stepped out of my comfort zone because i liv"
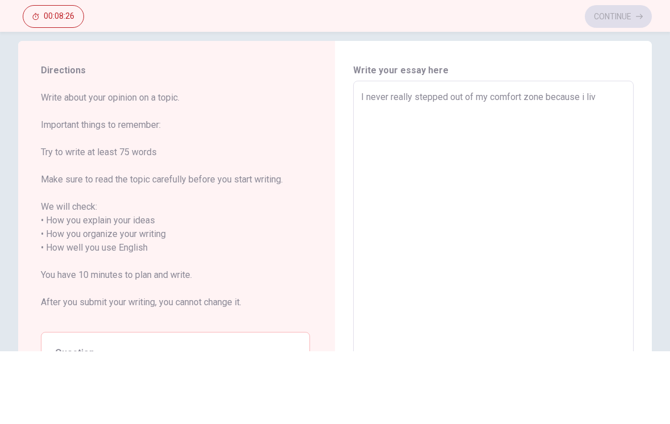
type textarea "x"
type textarea "I never really stepped out of my comfort zone because i liv"
type textarea "x"
type textarea "I never really stepped out of my comfort zone because i live"
type textarea "x"
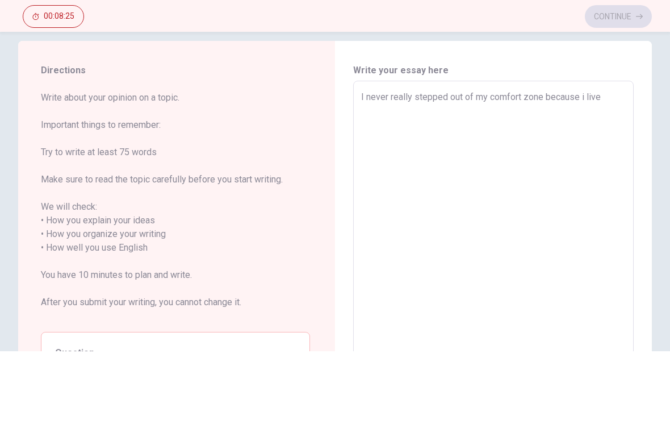
type textarea "I never really stepped out of my comfort zone because i live"
type textarea "x"
type textarea "I never really stepped out of my comfort zone because i live w"
type textarea "x"
type textarea "I never really stepped out of my comfort zone because i live wi"
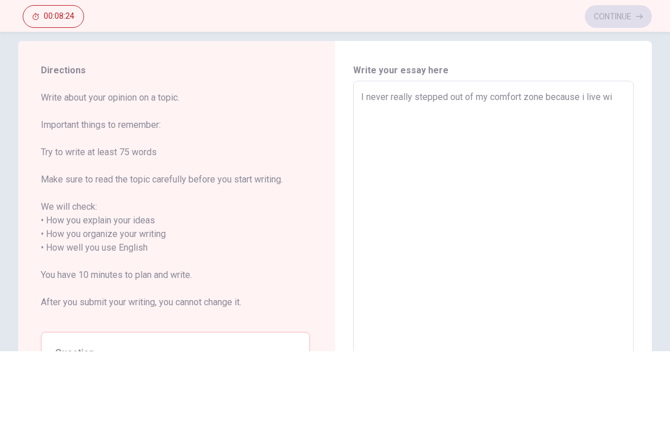
type textarea "x"
type textarea "I never really stepped out of my comfort zone because i live wit"
type textarea "x"
type textarea "I never really stepped out of my comfort zone because i live witc"
type textarea "x"
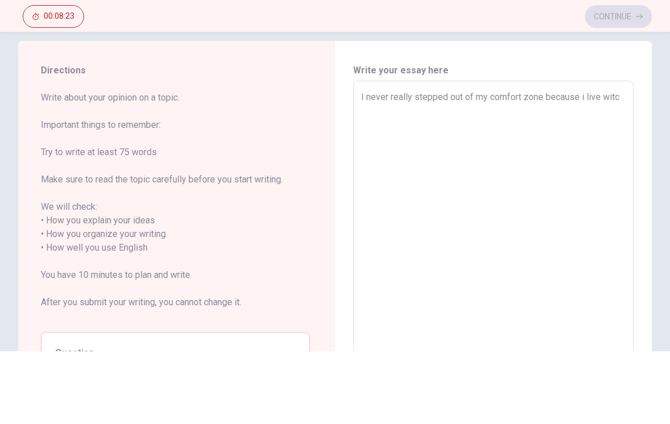
type textarea "I never really stepped out of my comfort zone because i live wit"
type textarea "x"
type textarea "I never really stepped out of my comfort zone because i live with"
type textarea "x"
type textarea "I never really stepped out of my comfort zone because i live with"
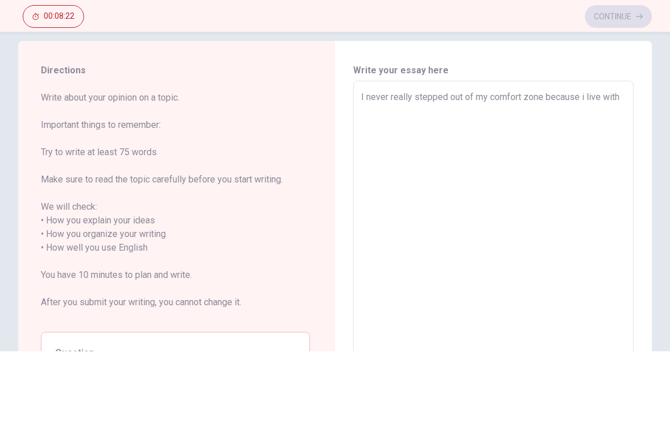
type textarea "x"
type textarea "I never really stepped out of my comfort zone because i live with m"
type textarea "x"
type textarea "I never really stepped out of my comfort zone because i live with my"
type textarea "x"
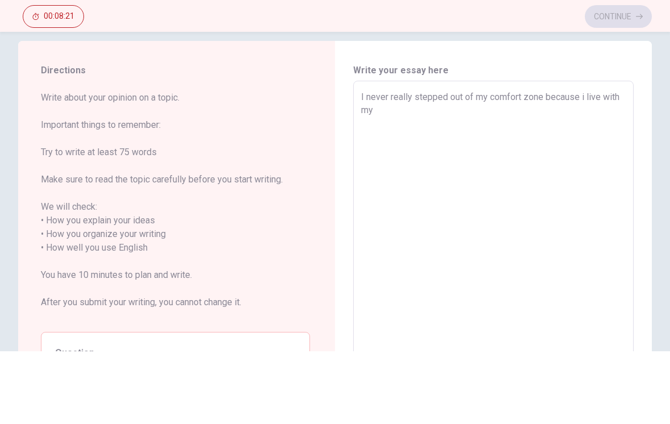
type textarea "I never really stepped out of my comfort zone because i live with my"
type textarea "x"
type textarea "I never really stepped out of my comfort zone because i live with my p"
type textarea "x"
type textarea "I never really stepped out of my comfort zone because i live with my pa"
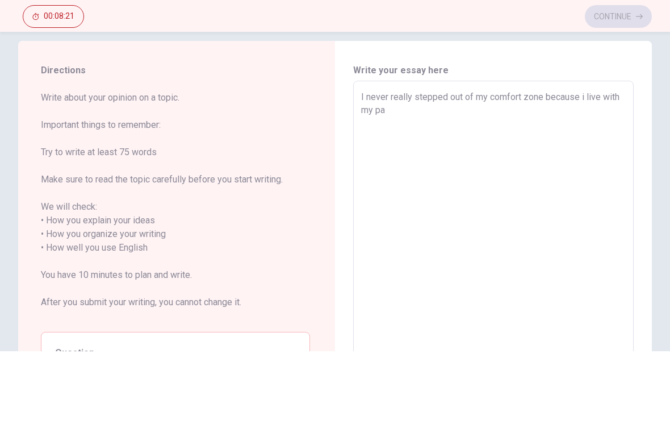
type textarea "x"
type textarea "I never really stepped out of my comfort zone because i live with my par"
type textarea "x"
type textarea "I never really stepped out of my comfort zone because i live with my pare"
type textarea "x"
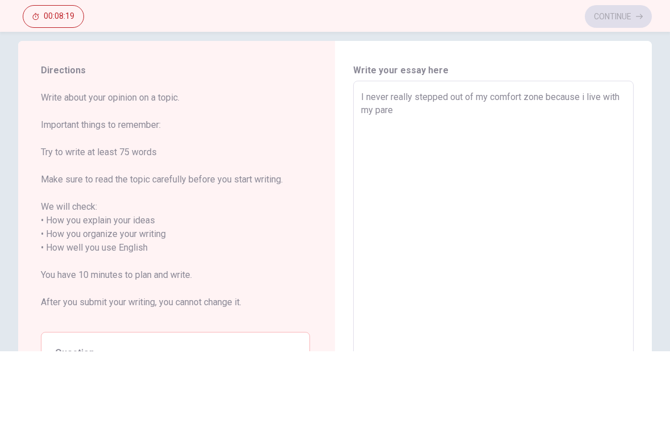
type textarea "I never really stepped out of my comfort zone because i live with my paren"
type textarea "x"
type textarea "I never really stepped out of my comfort zone because i live with my parent"
type textarea "x"
type textarea "I never really stepped out of my comfort zone because i live with my parents"
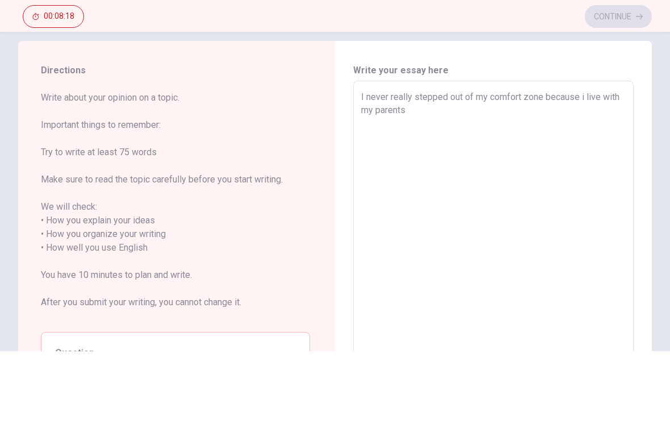
type textarea "x"
type textarea "I never really stepped out of my comfort zone because i live with my parents"
type textarea "x"
type textarea "I never really stepped out of my comfort zone because i live with my parents a"
type textarea "x"
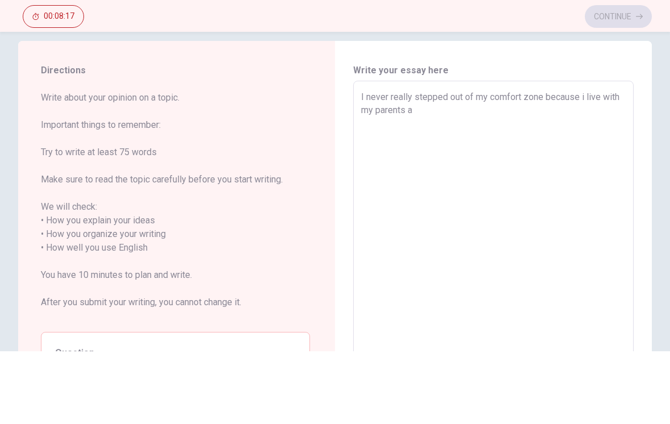
type textarea "I never really stepped out of my comfort zone because i live with my parents an"
type textarea "x"
type textarea "I never really stepped out of my comfort zone because i live with my parents and"
type textarea "x"
type textarea "I never really stepped out of my comfort zone because i live with my parents and"
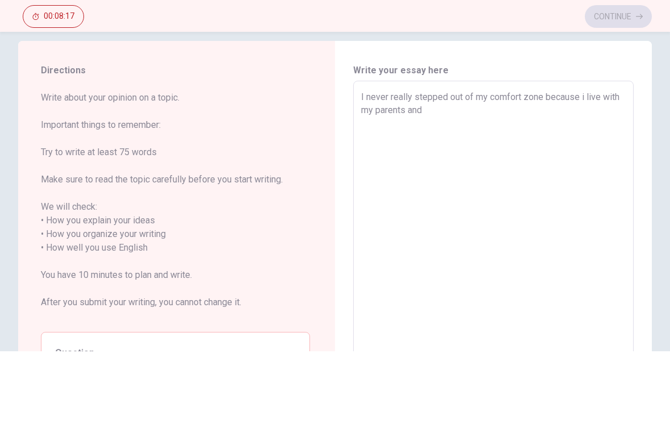
type textarea "x"
type textarea "I never really stepped out of my comfort zone because i live with my parents an…"
type textarea "x"
type textarea "I never really stepped out of my comfort zone because i live with my parents an…"
type textarea "x"
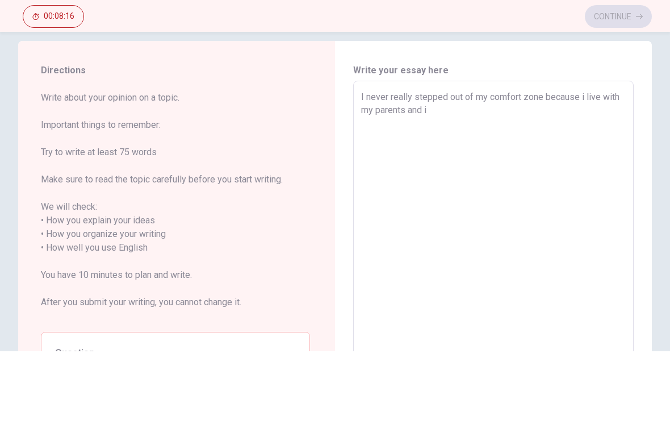
type textarea "I never really stepped out of my comfort zone because i live with my parents an…"
